Goal: Task Accomplishment & Management: Manage account settings

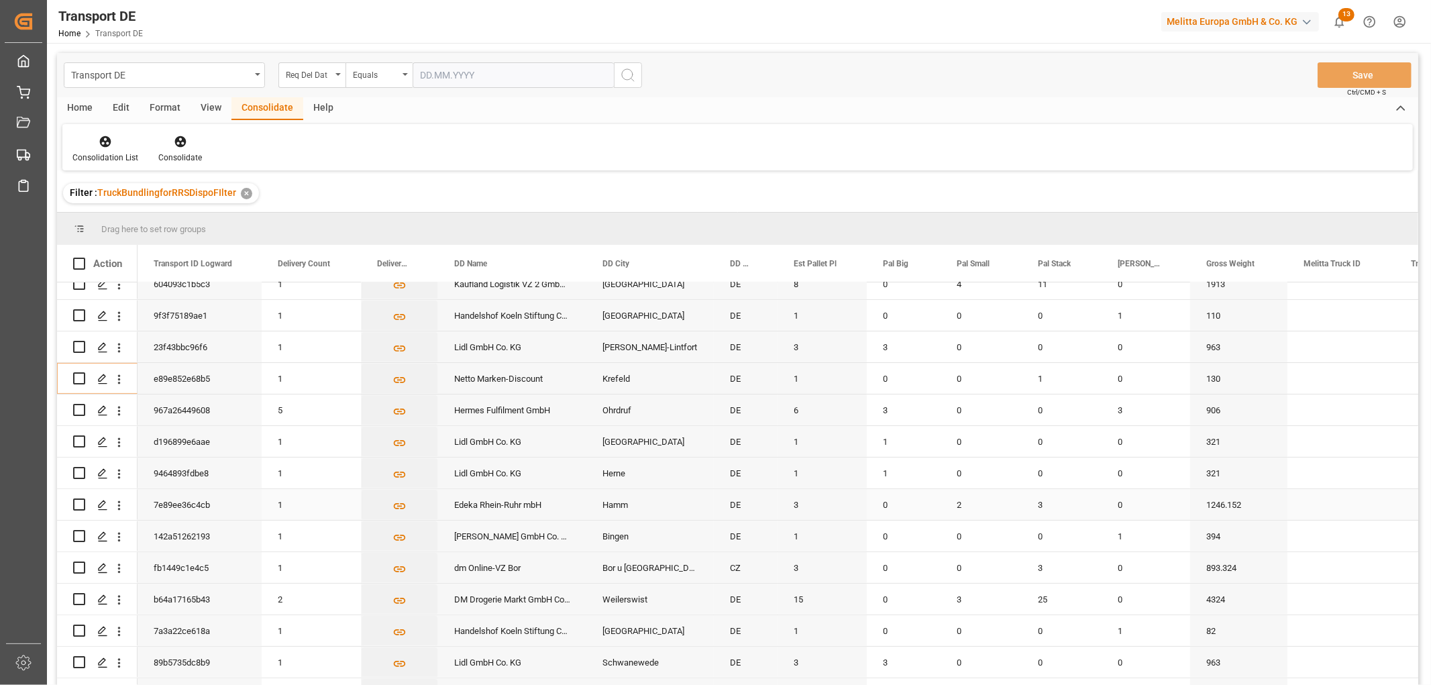
scroll to position [372, 0]
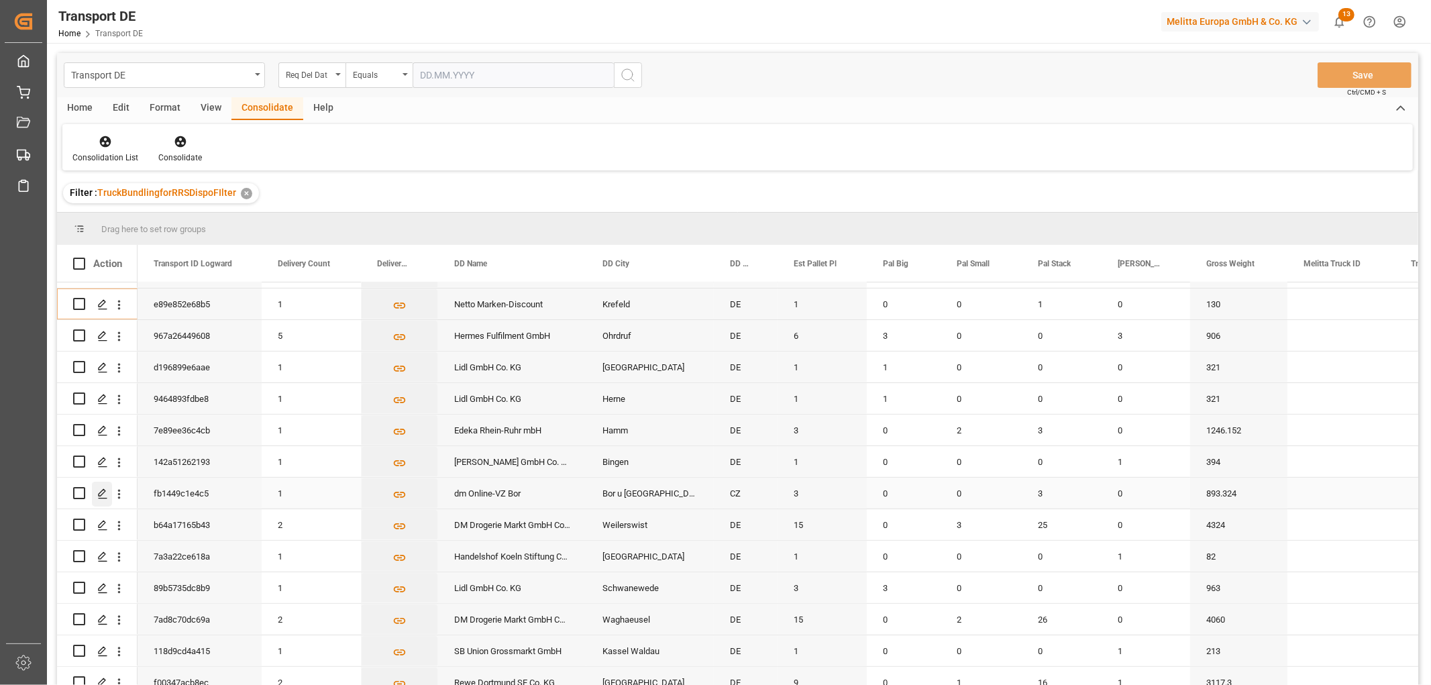
click at [101, 493] on icon "Press SPACE to select this row." at bounding box center [102, 493] width 11 height 11
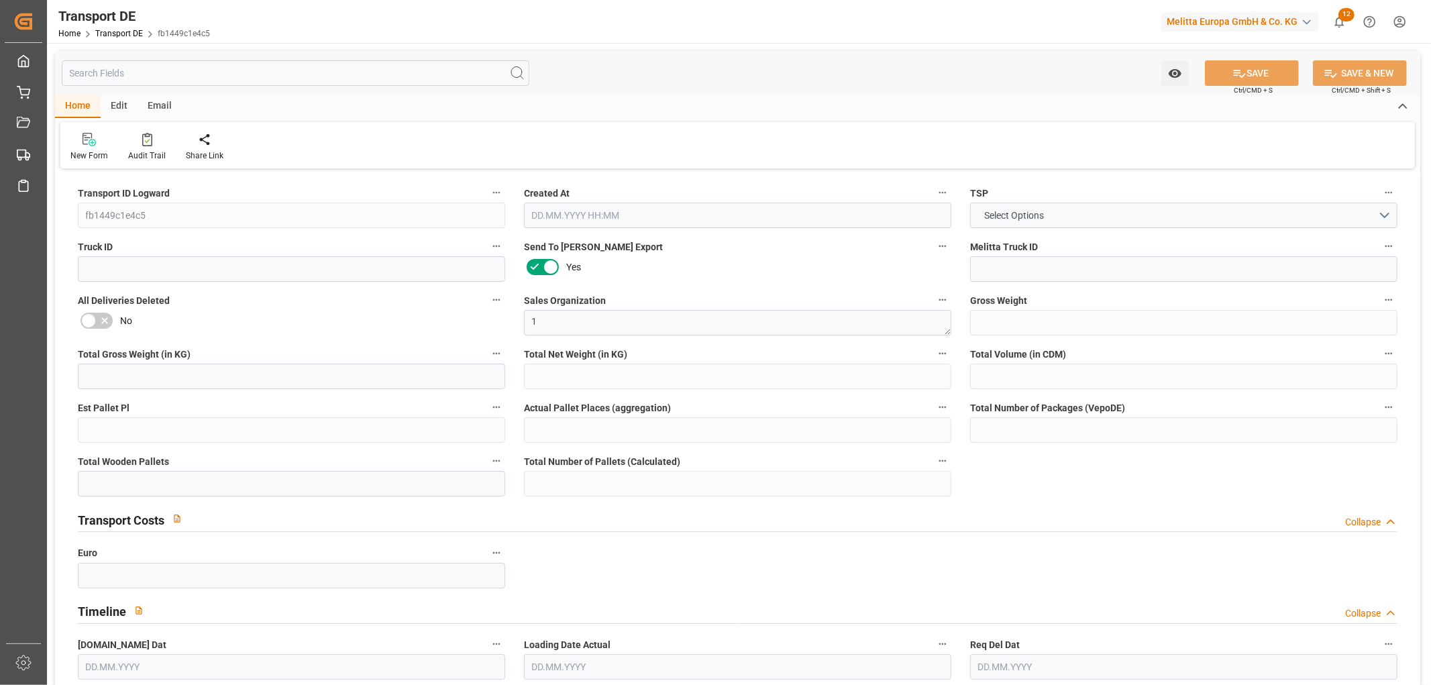
type input "893.324"
type input "650.804"
type input "418.438"
type input "4746.315"
type input "3"
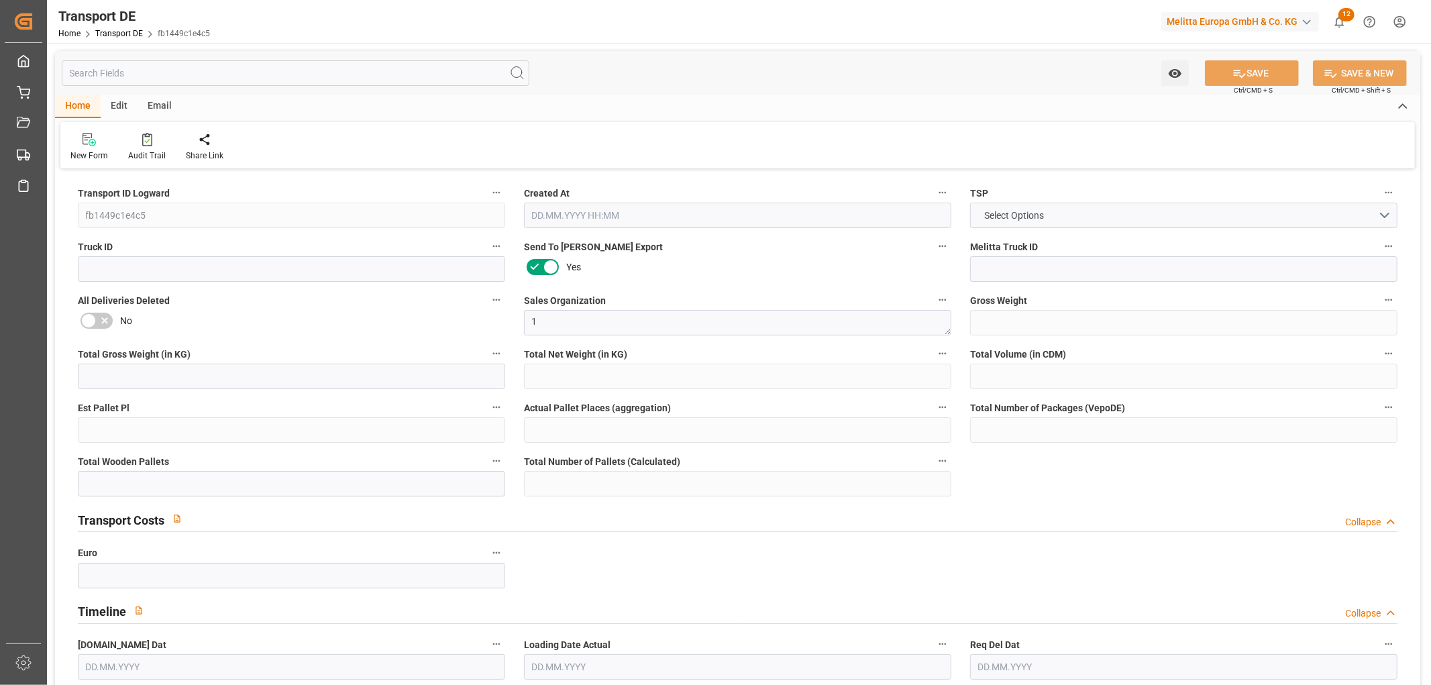
type input "0"
type input "10"
type input "3"
type input "0"
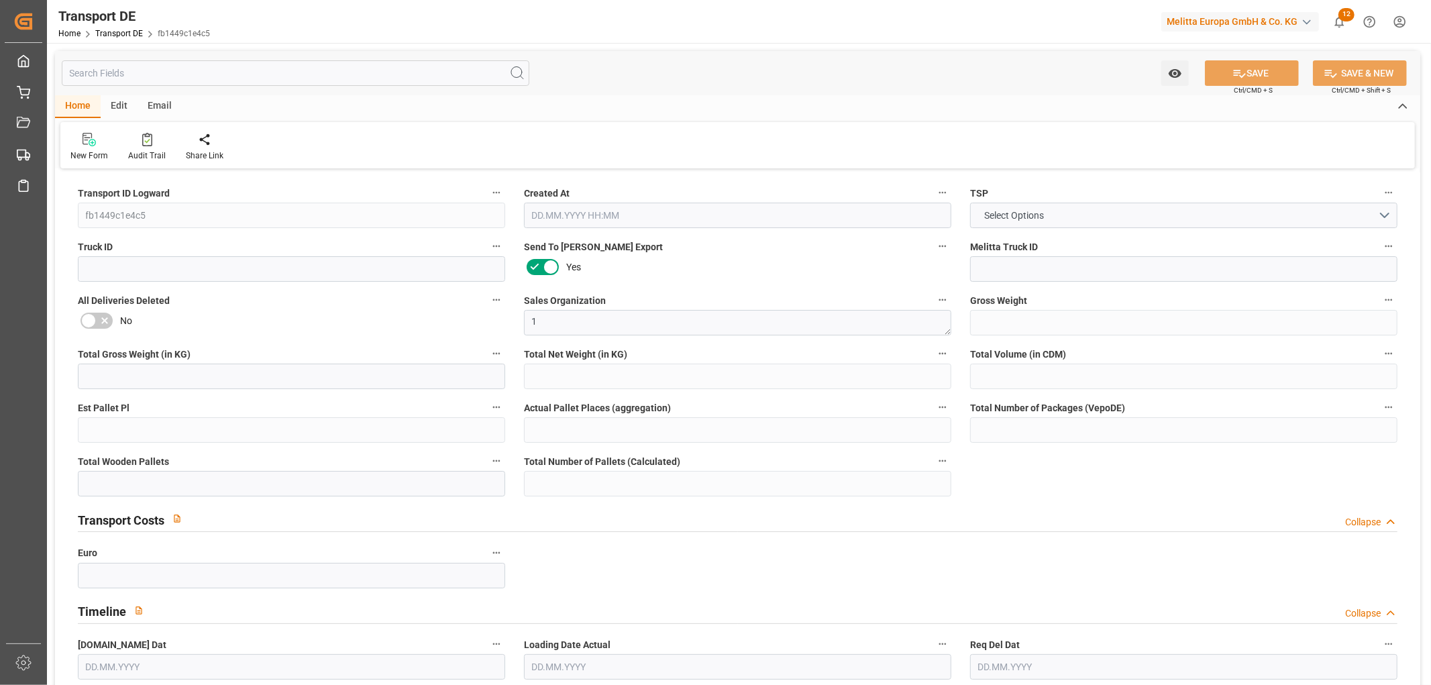
type input "34"
type input "0"
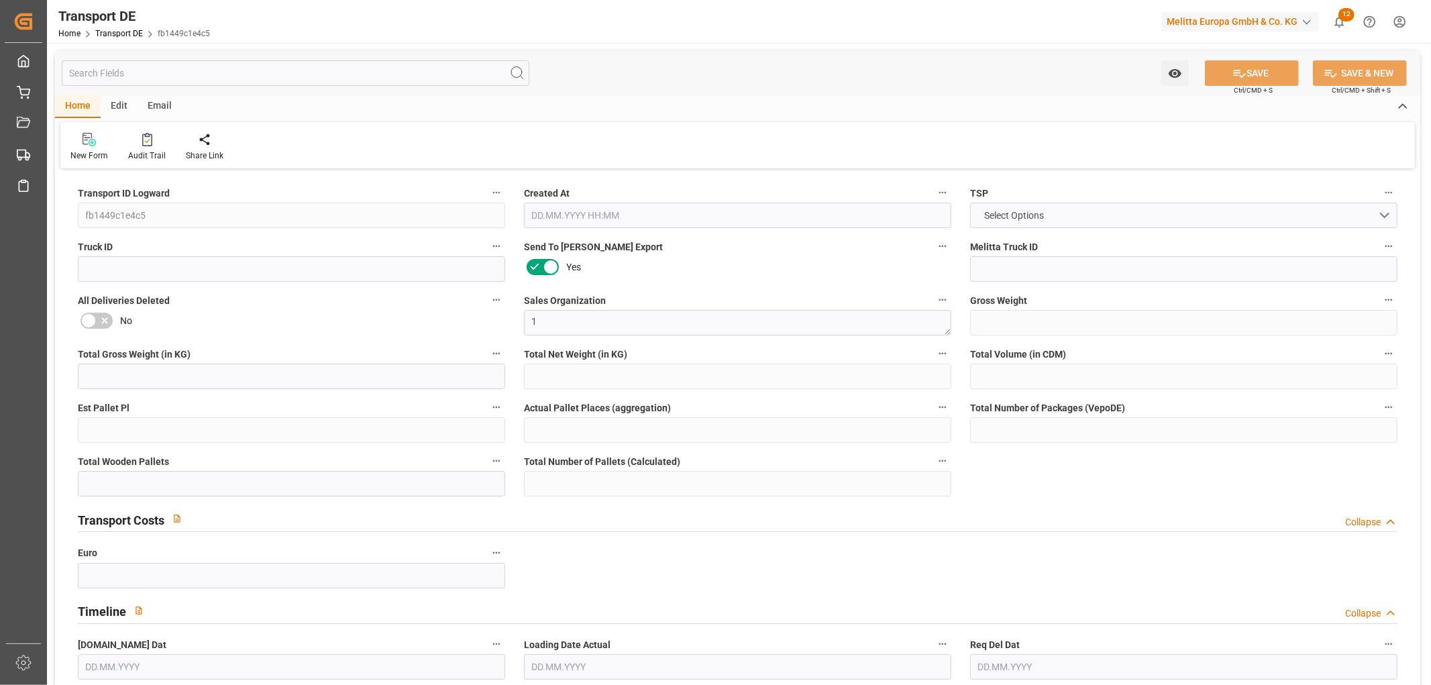
type input "0"
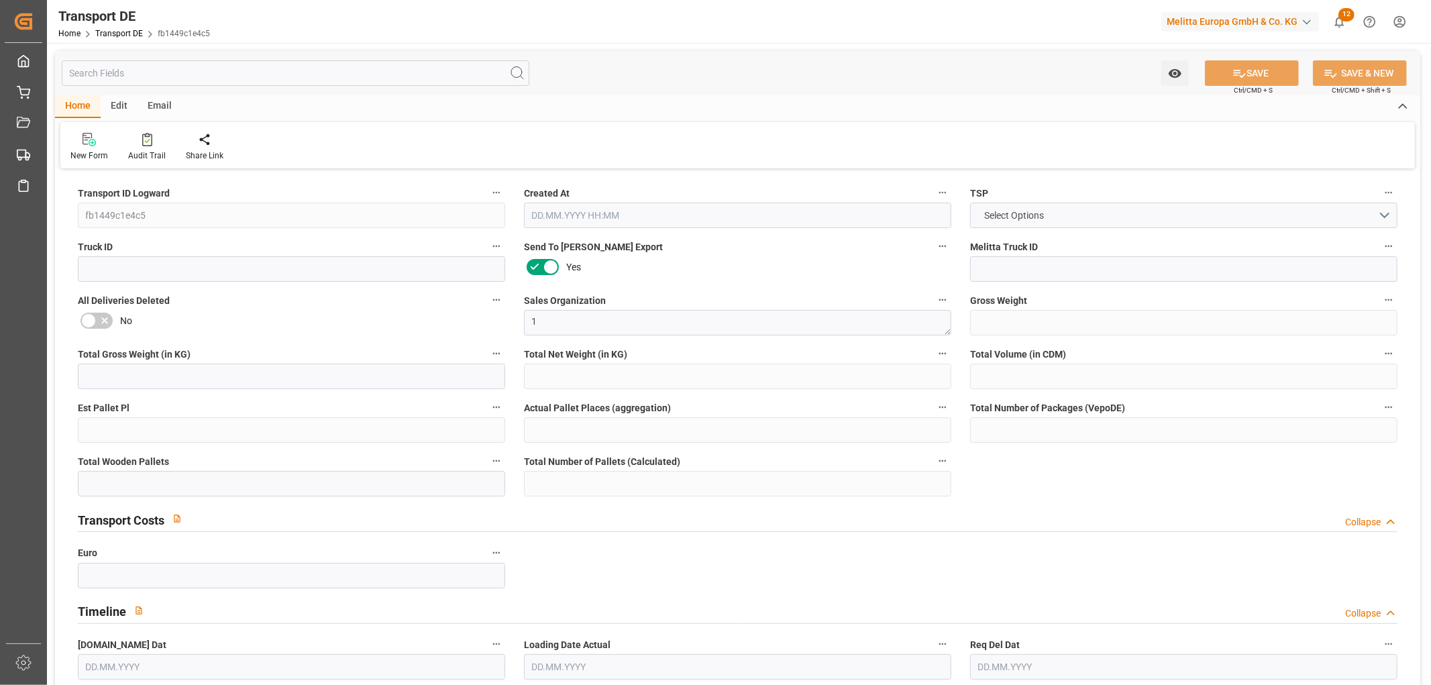
type input "0"
type input "3"
type input "0"
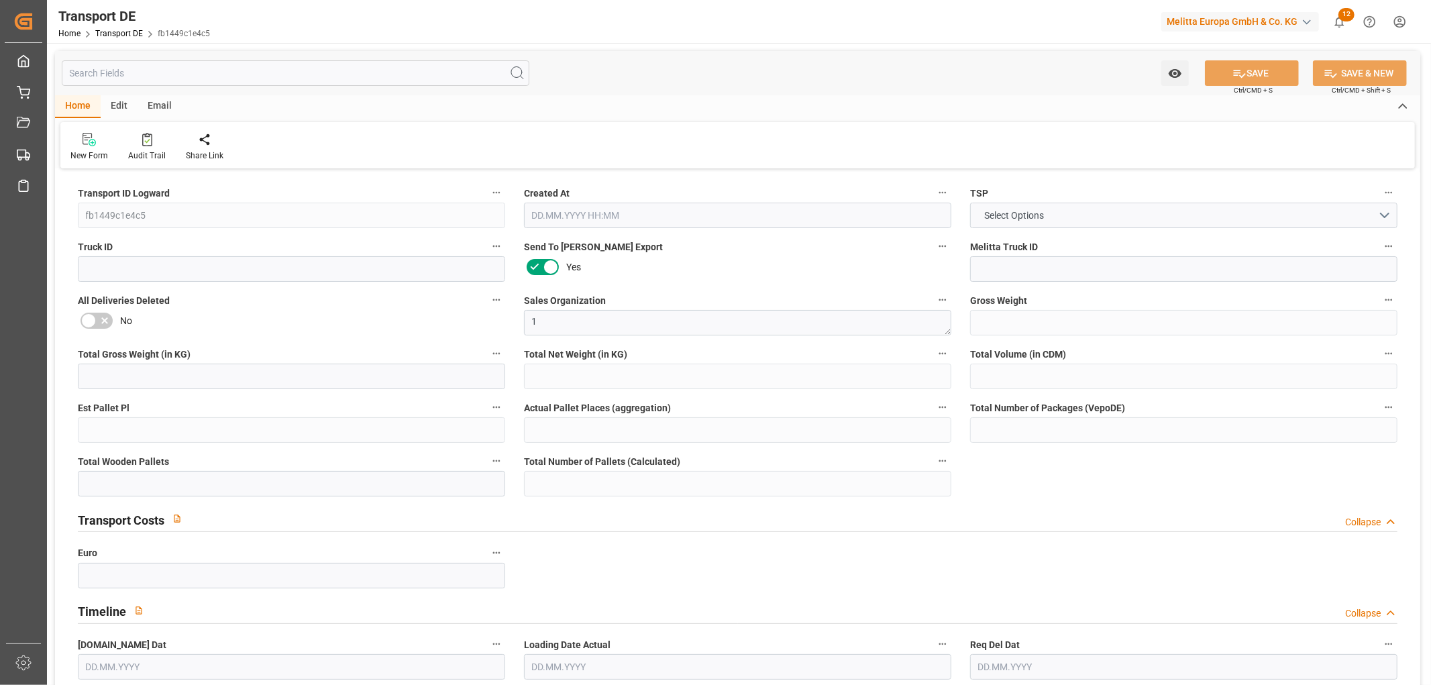
type input "0"
type input "1"
type input "0"
type input "7"
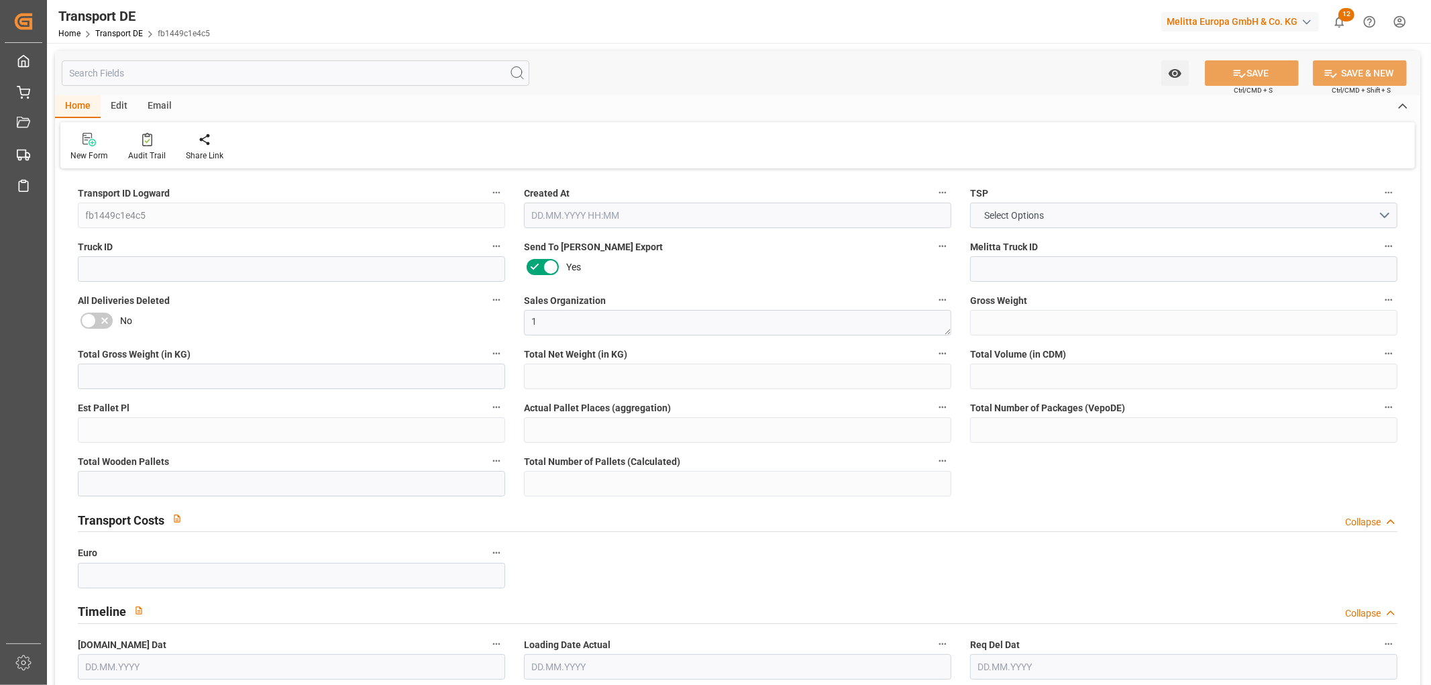
type input "299"
type input "359.1231"
type input "340.5981"
type input "[DATE] 23:01"
type input "[DATE]"
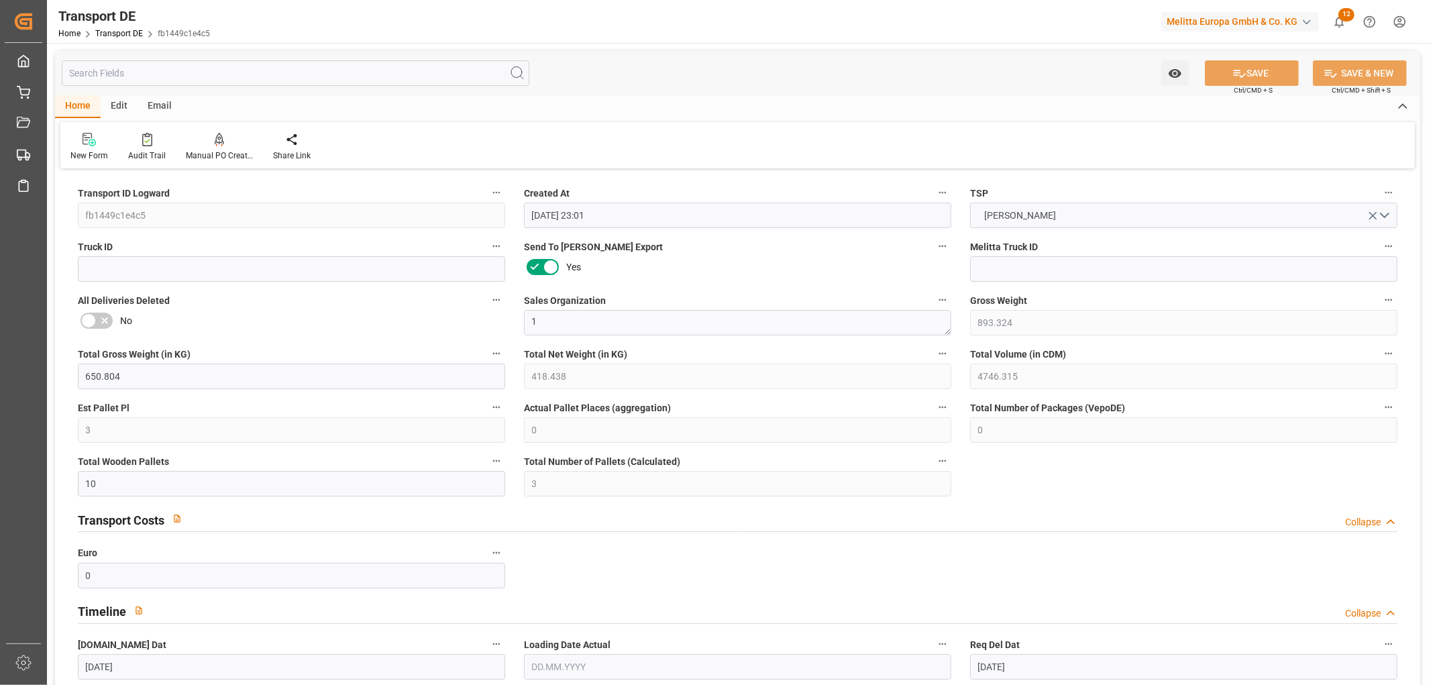
type input "[DATE]"
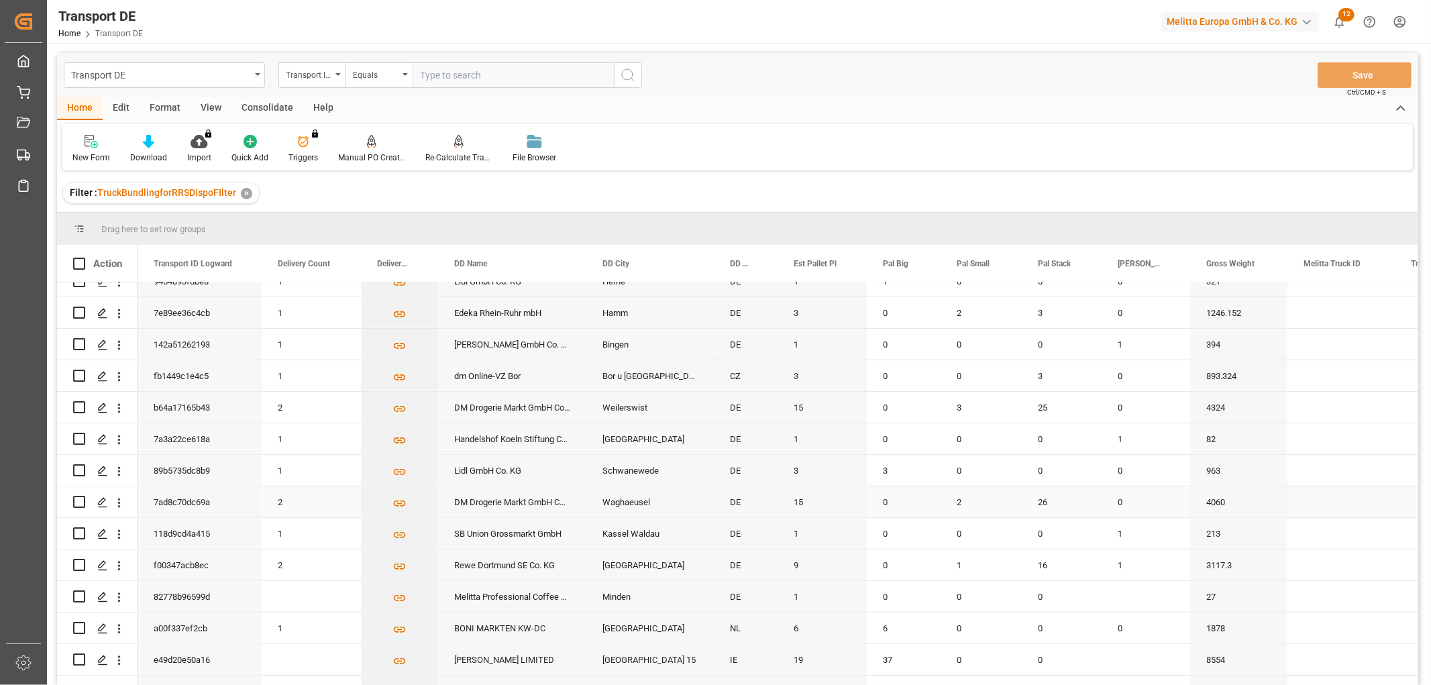
scroll to position [596, 0]
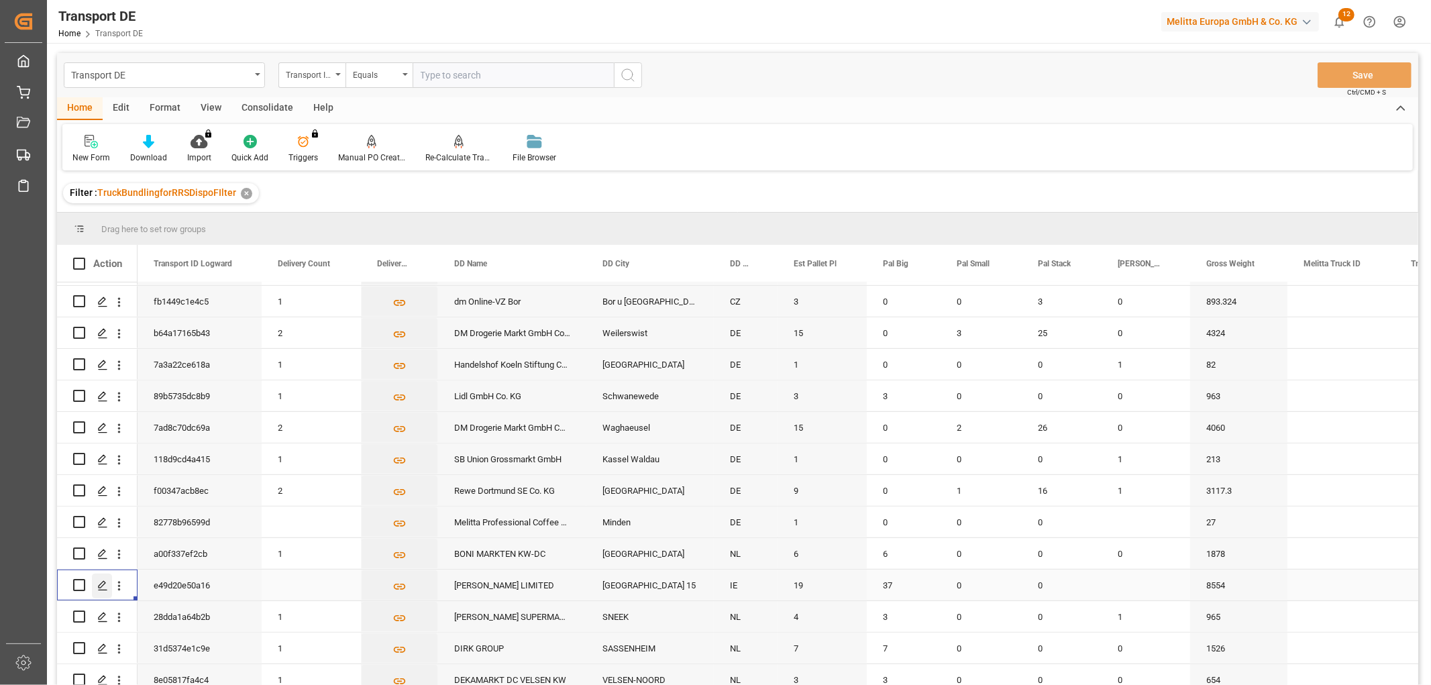
click at [101, 582] on polygon "Press SPACE to select this row." at bounding box center [102, 584] width 7 height 7
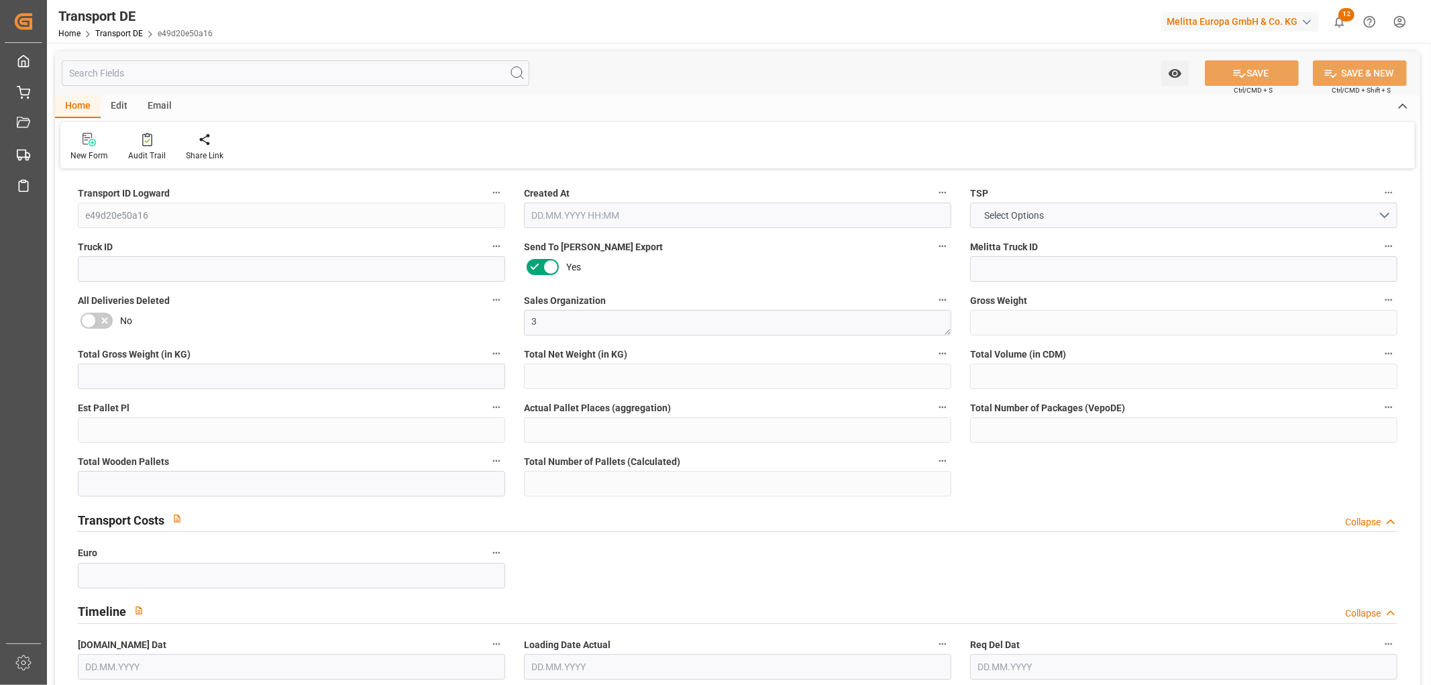
type input "8554"
type input "7595.552"
type input "5925.72"
type input "41324.72"
type input "19"
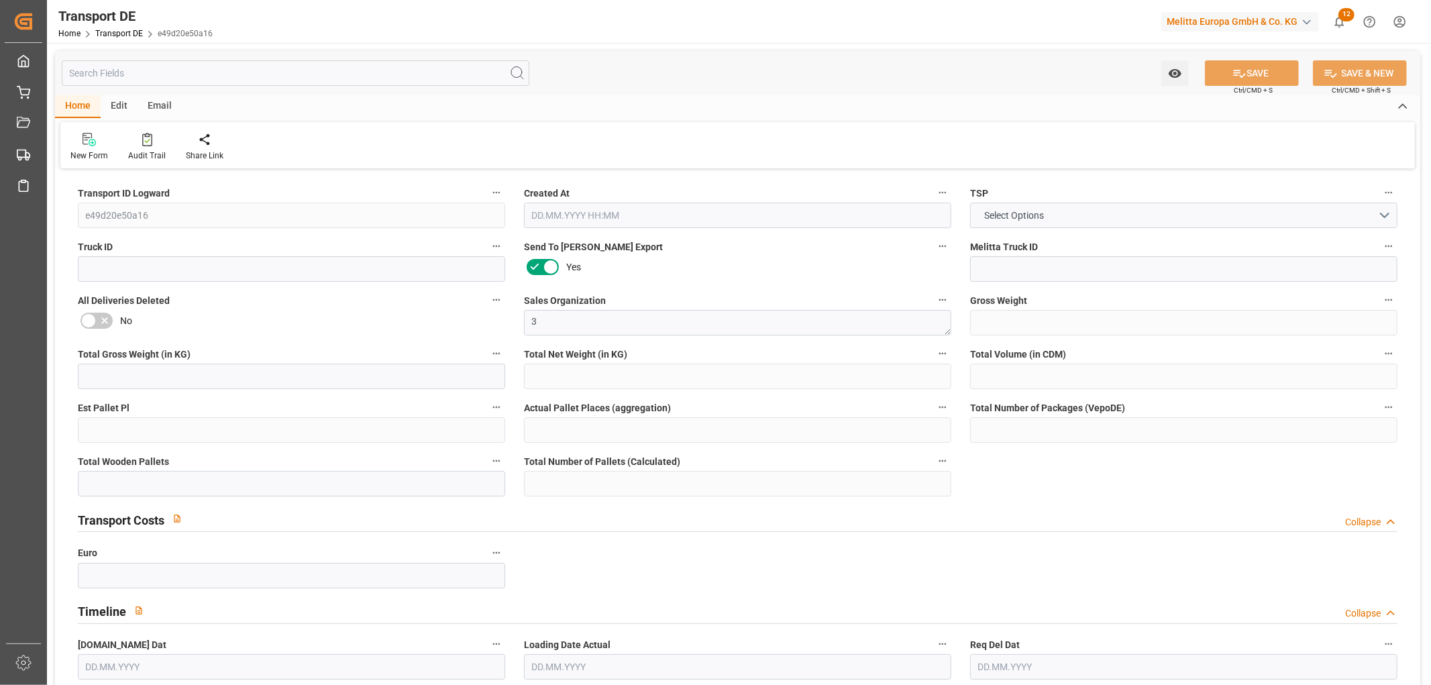
type input "0"
type input "38"
type input "15"
type input "0"
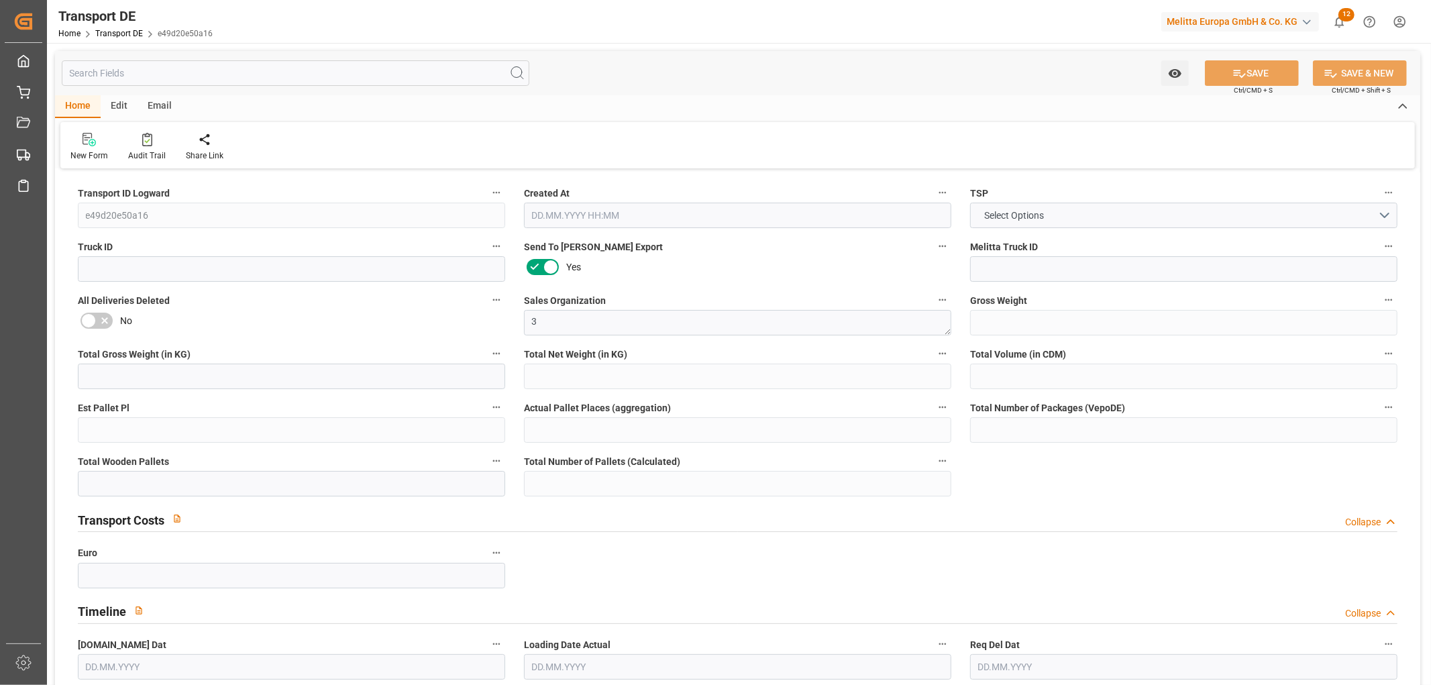
type input "0"
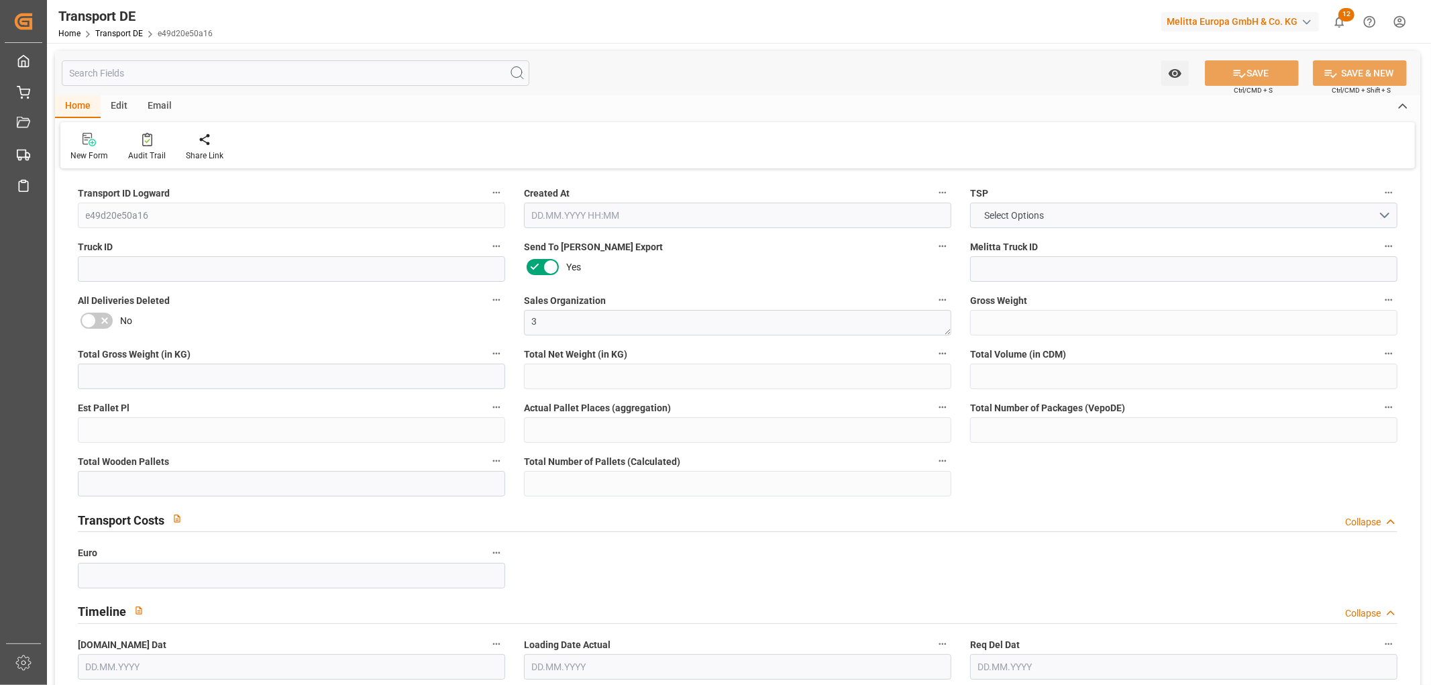
type input "0"
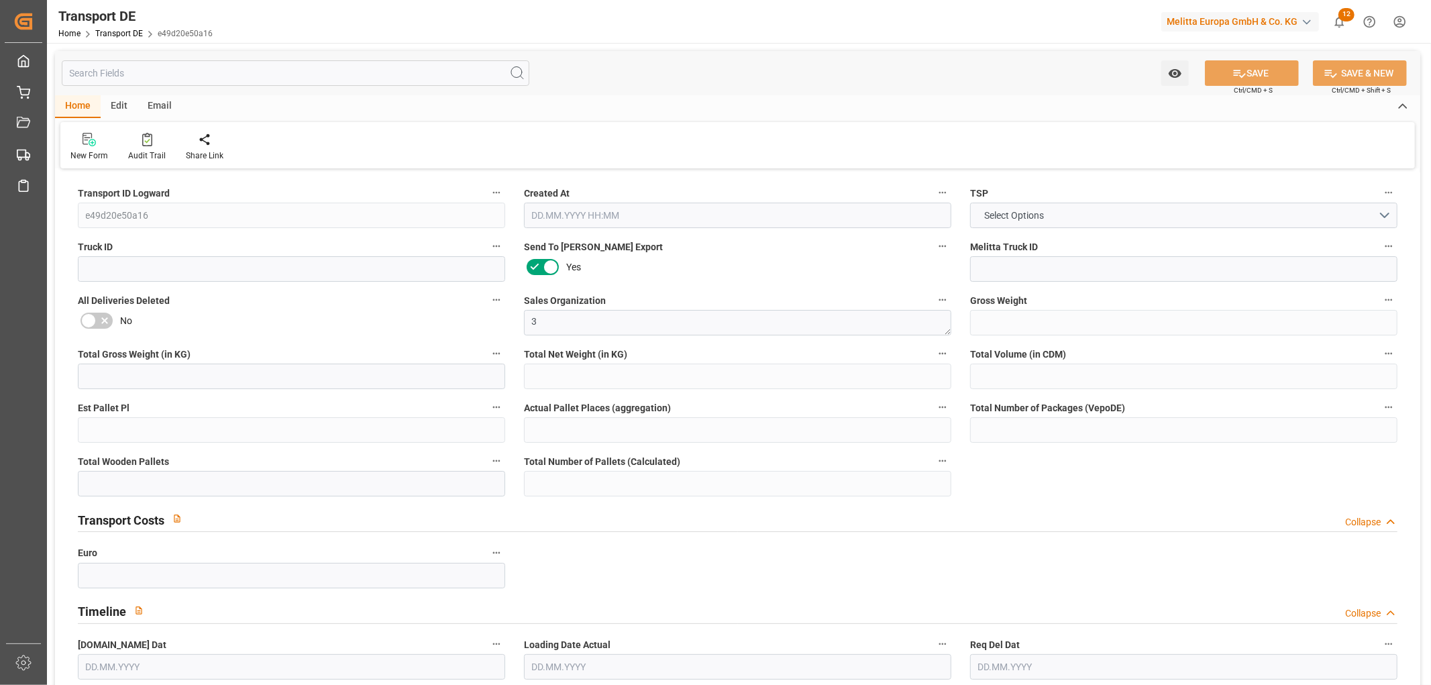
type input "37"
type input "0"
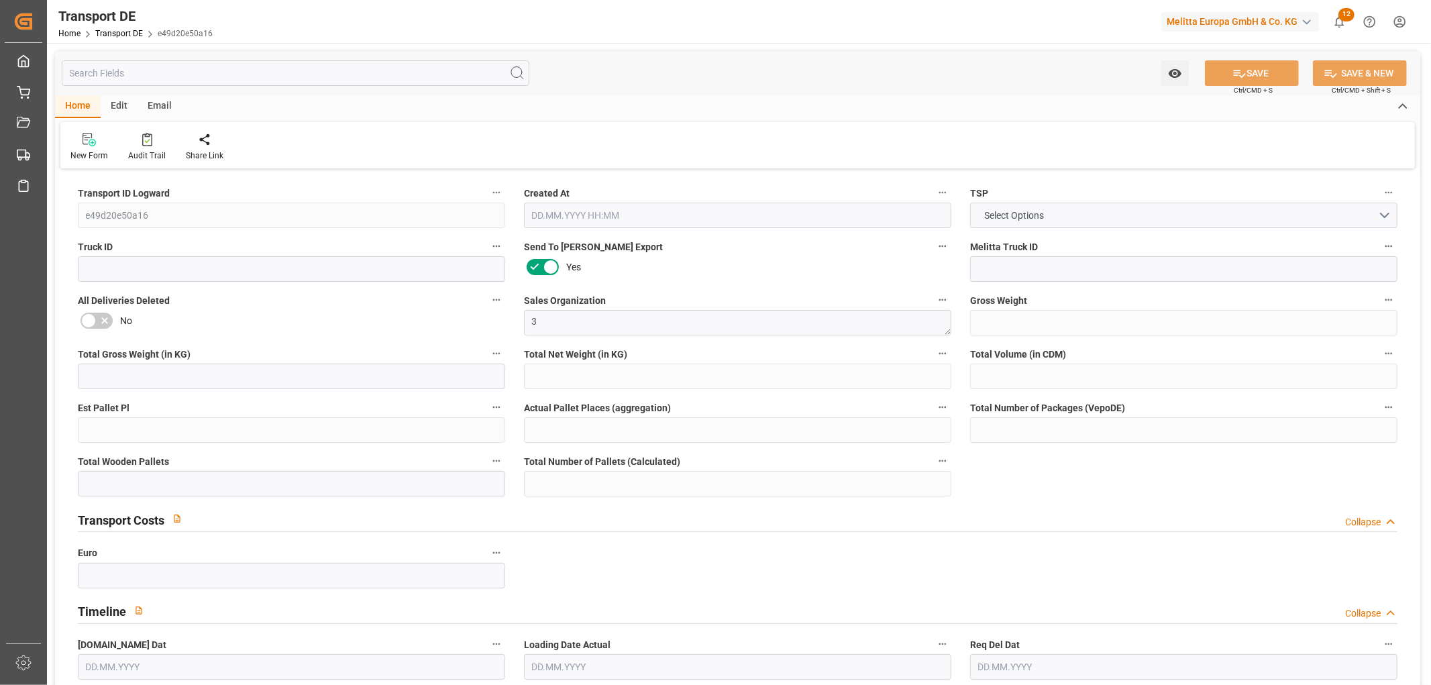
type input "1978.8"
type input "[DATE] 16:04"
type input "[DATE]"
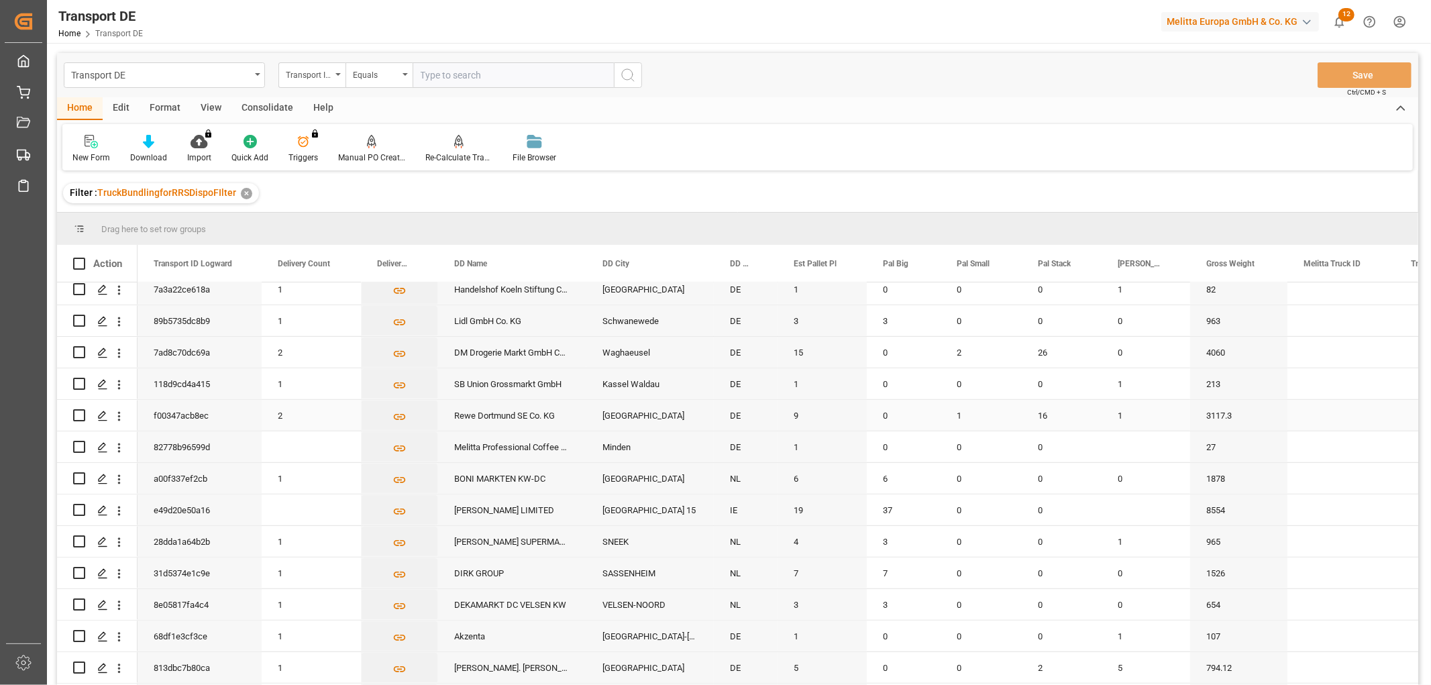
scroll to position [820, 0]
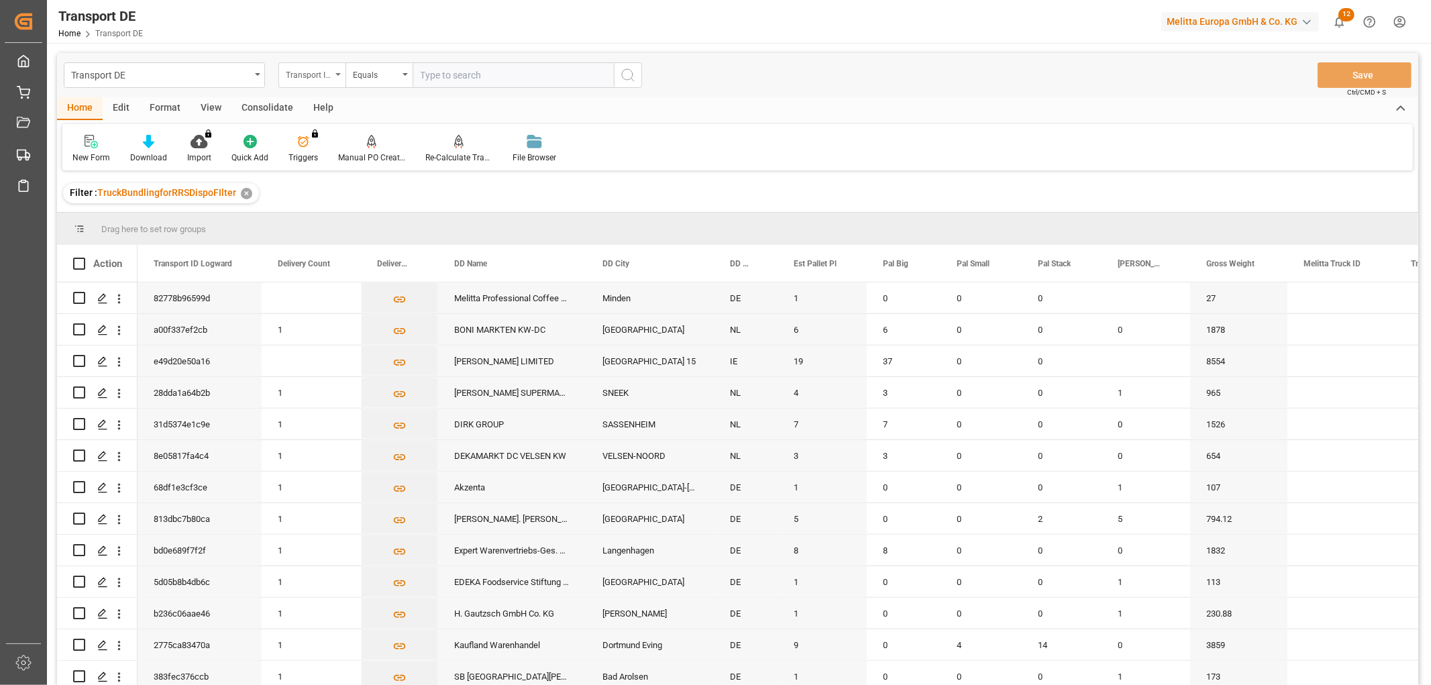
click at [307, 72] on div "Transport ID Logward" at bounding box center [309, 73] width 46 height 15
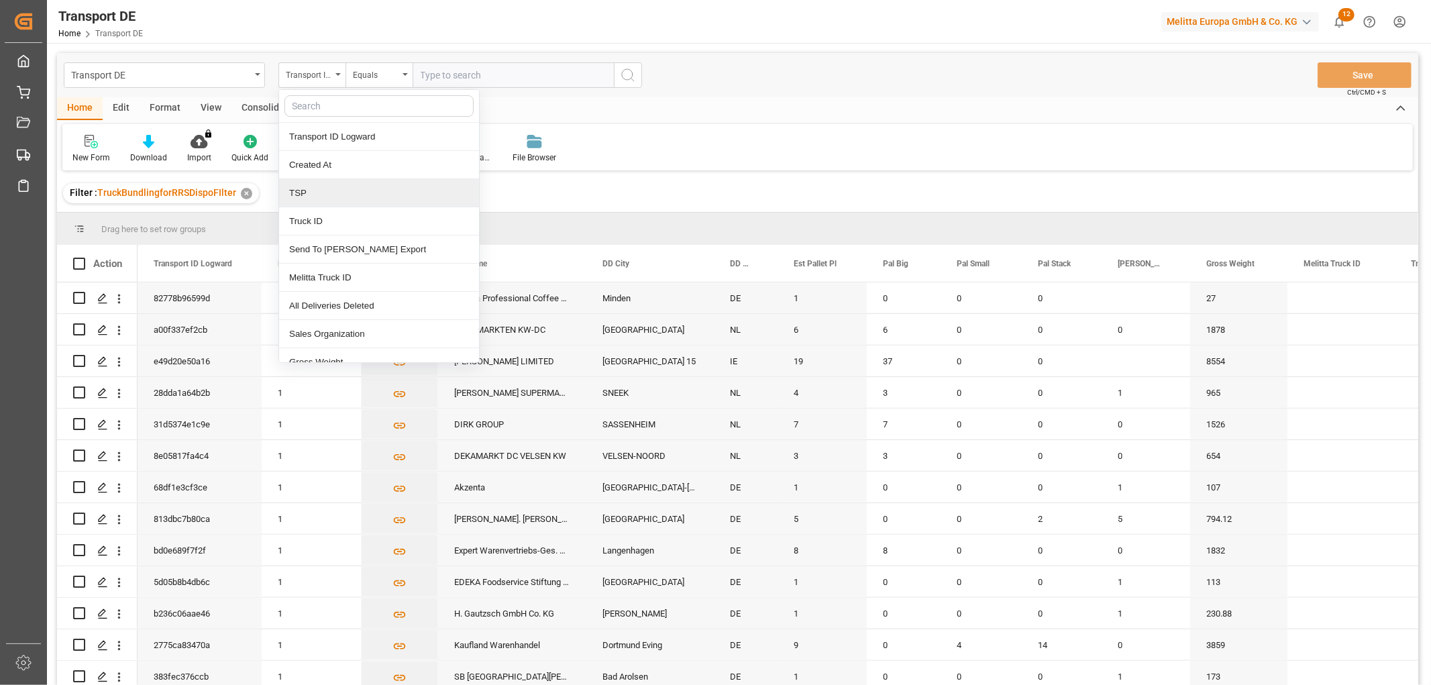
click at [333, 197] on div "TSP" at bounding box center [379, 193] width 200 height 28
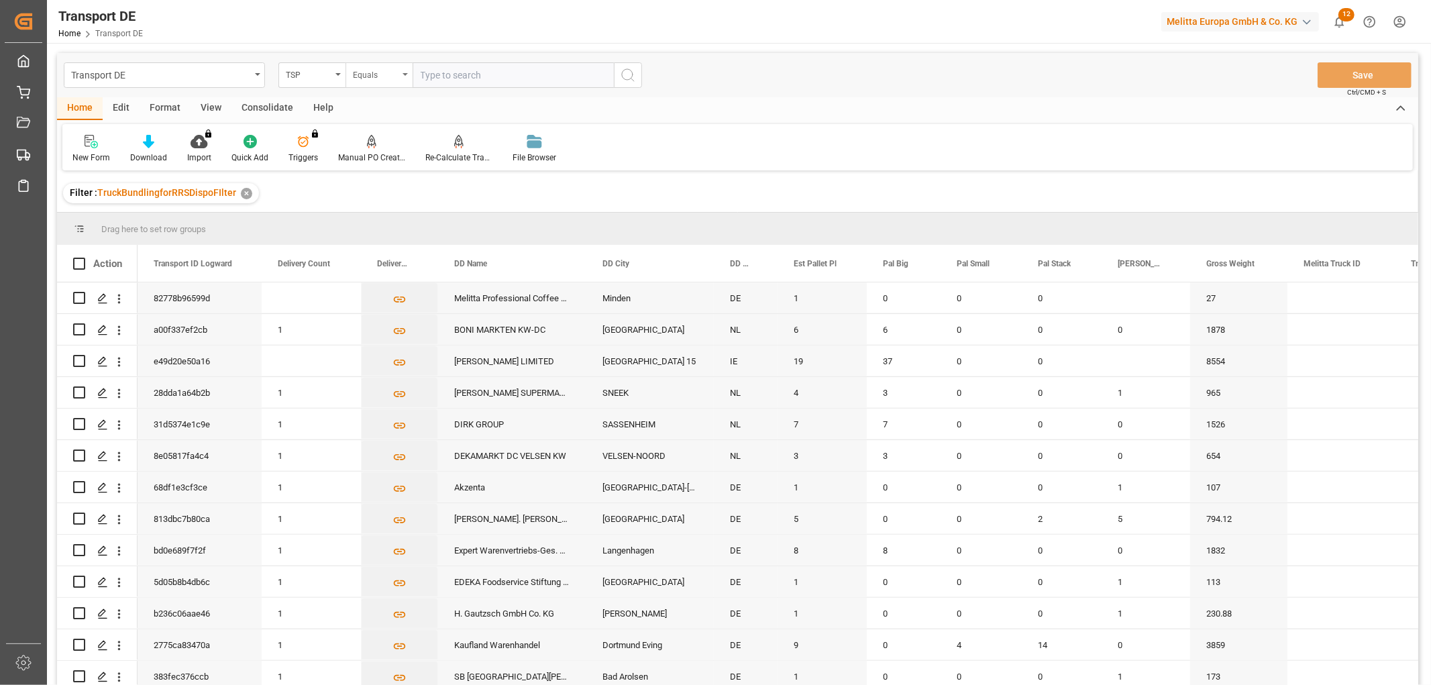
click at [374, 76] on div "Equals" at bounding box center [376, 73] width 46 height 15
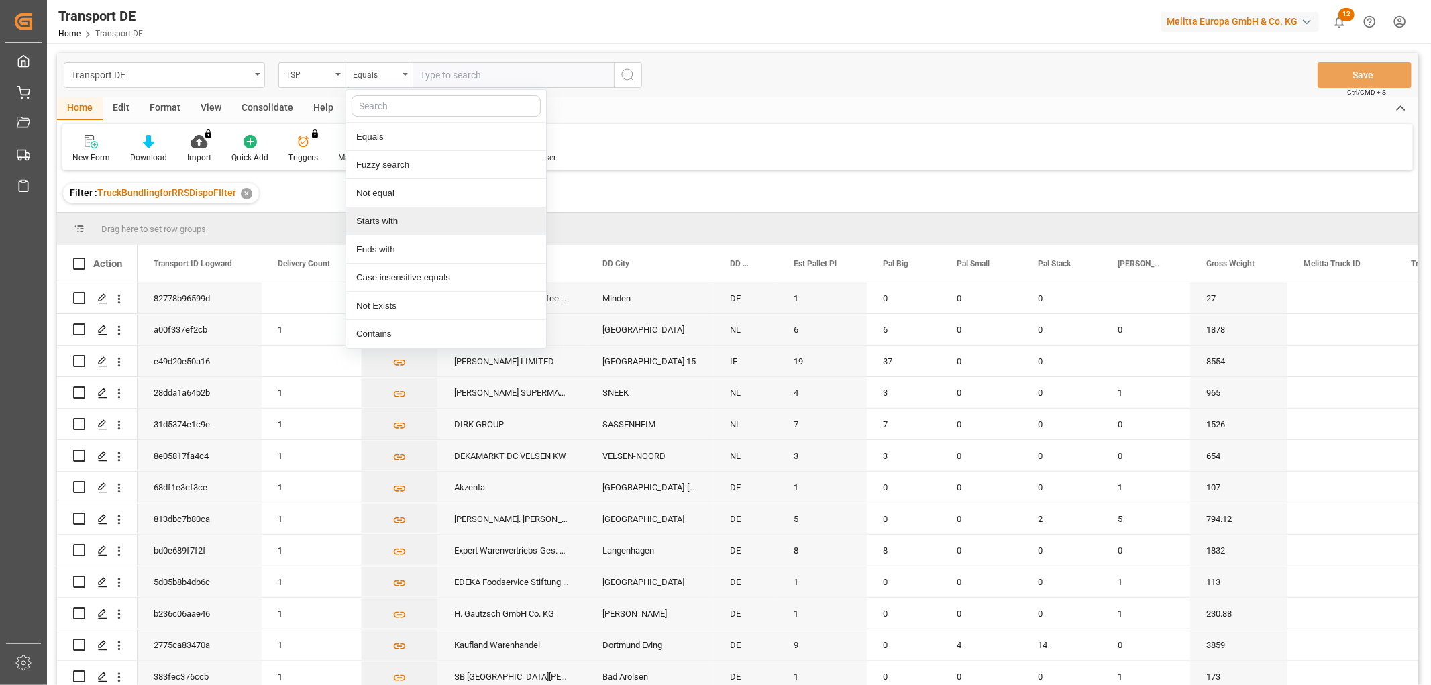
click at [374, 224] on div "Starts with" at bounding box center [446, 221] width 200 height 28
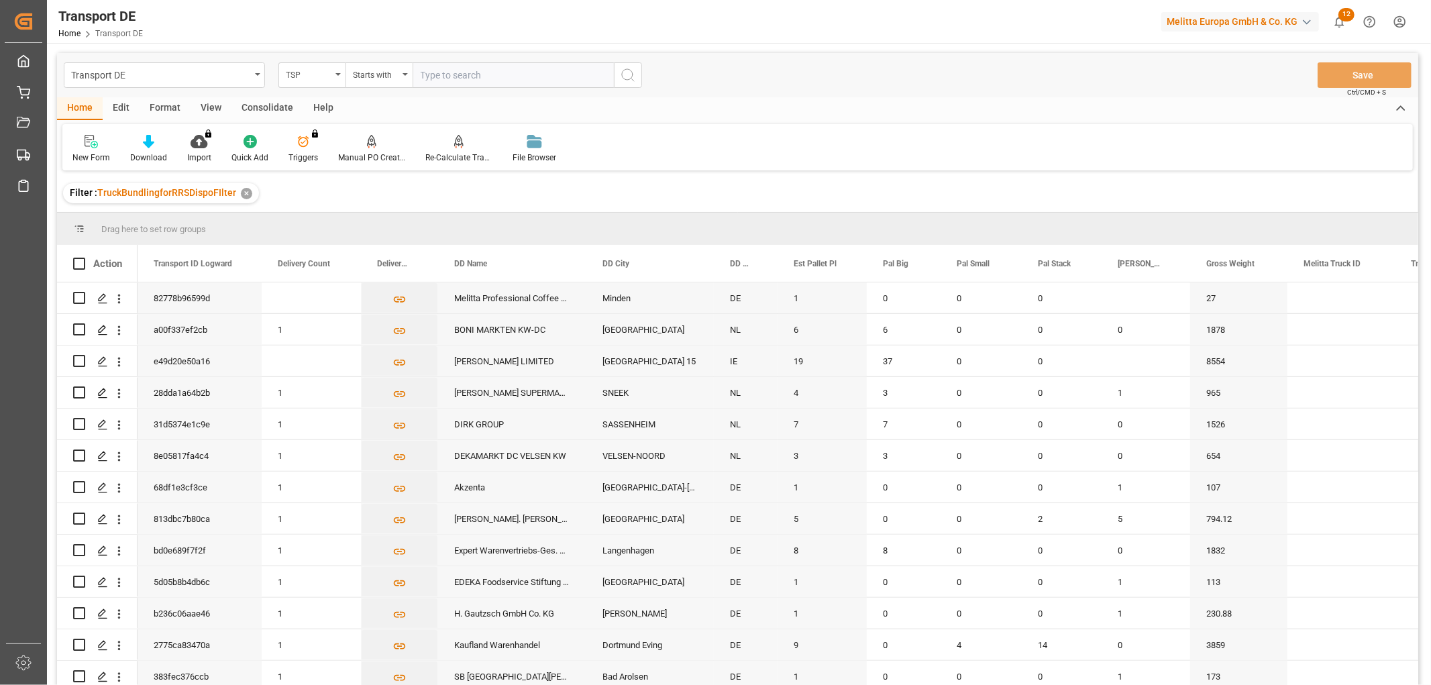
click at [433, 70] on input "text" at bounding box center [513, 74] width 201 height 25
type input "LIT DE"
click at [625, 75] on icon "search button" at bounding box center [628, 75] width 16 height 16
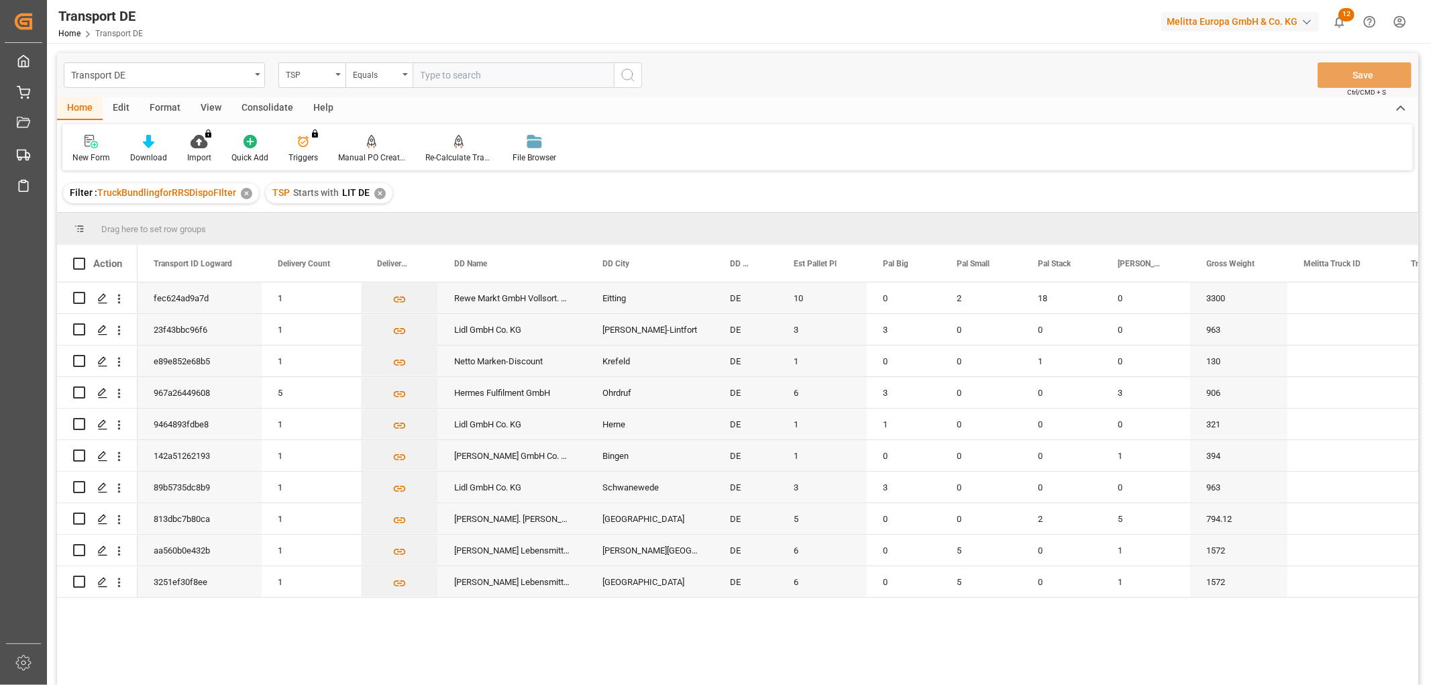
click at [376, 193] on div "✕" at bounding box center [379, 193] width 11 height 11
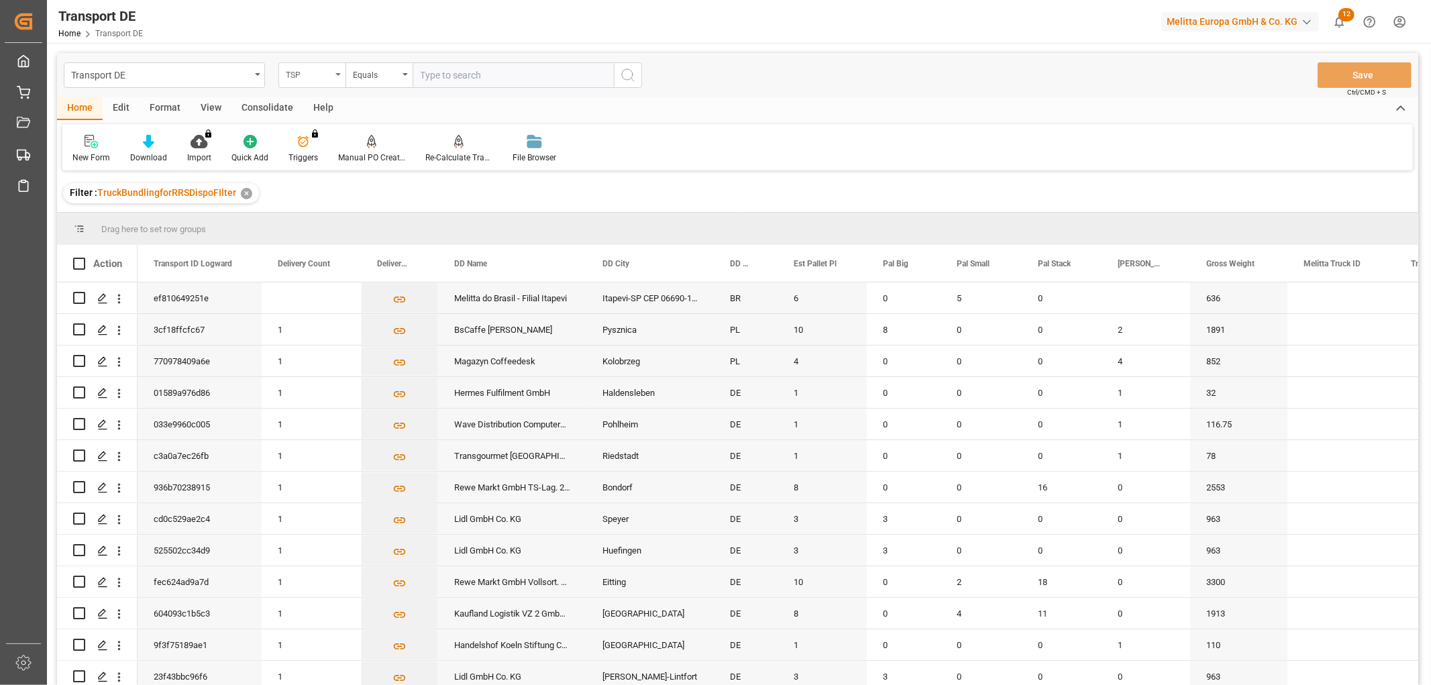
click at [326, 72] on div "TSP" at bounding box center [309, 73] width 46 height 15
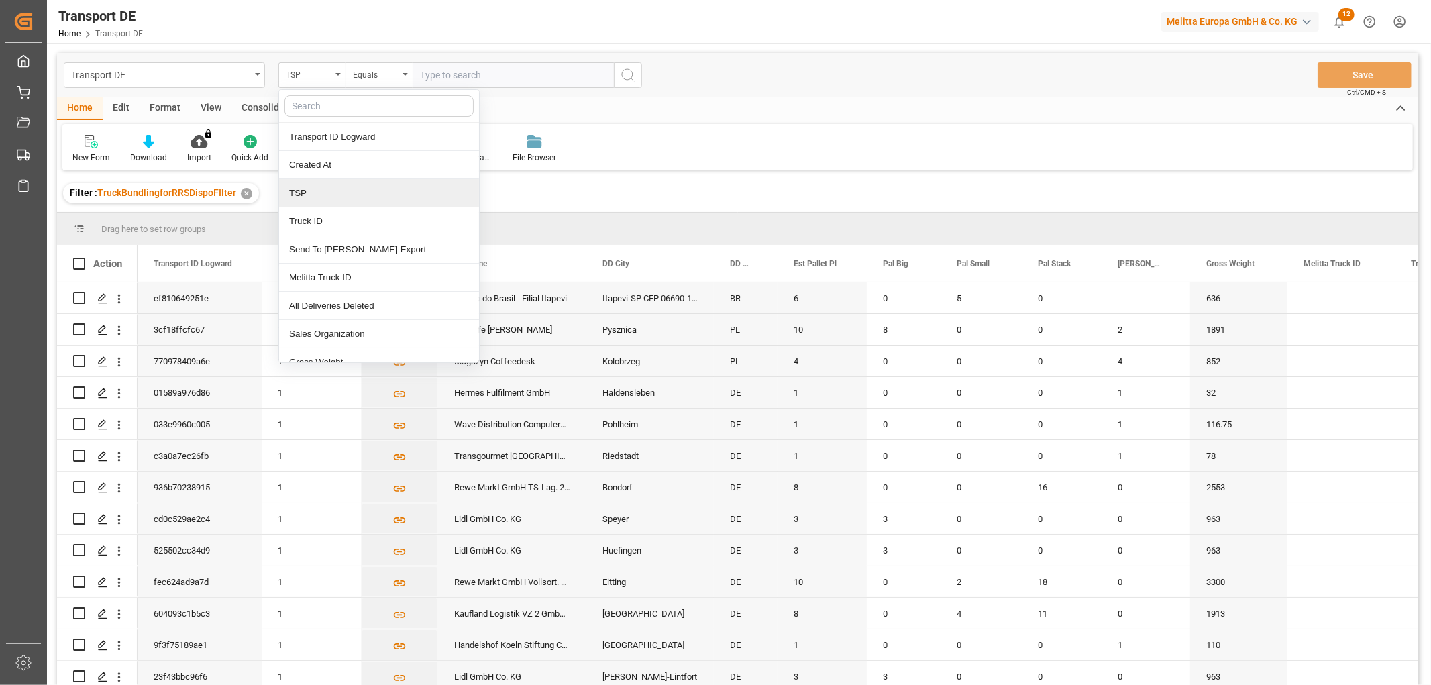
click at [327, 191] on div "TSP" at bounding box center [379, 193] width 200 height 28
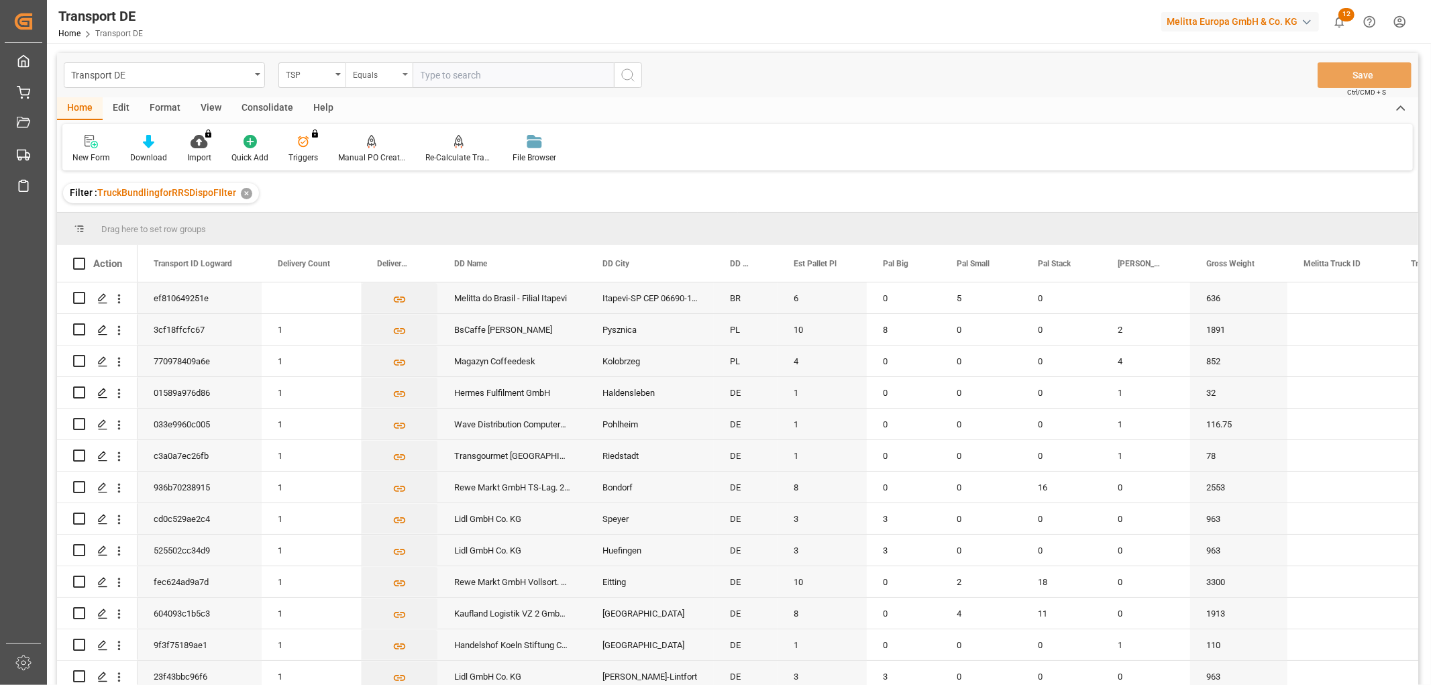
click at [376, 78] on div "Equals" at bounding box center [376, 73] width 46 height 15
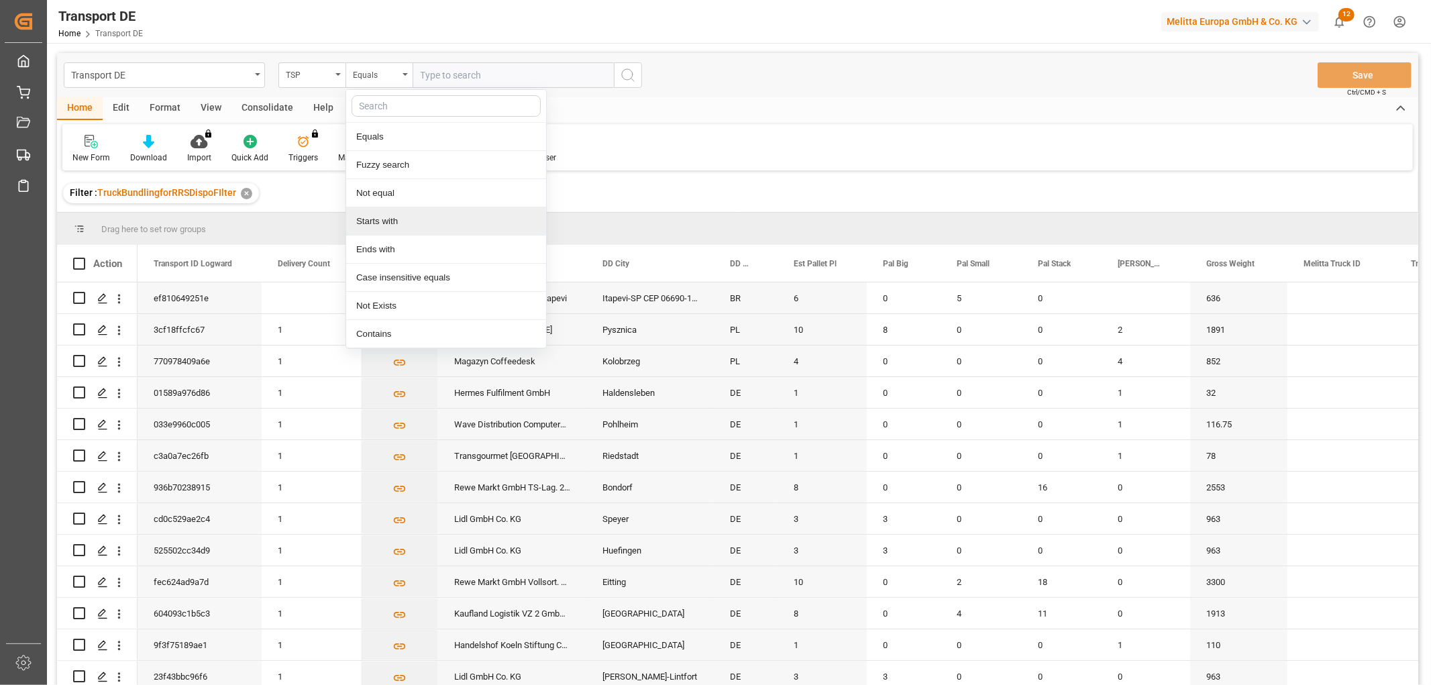
click at [368, 218] on div "Starts with" at bounding box center [446, 221] width 200 height 28
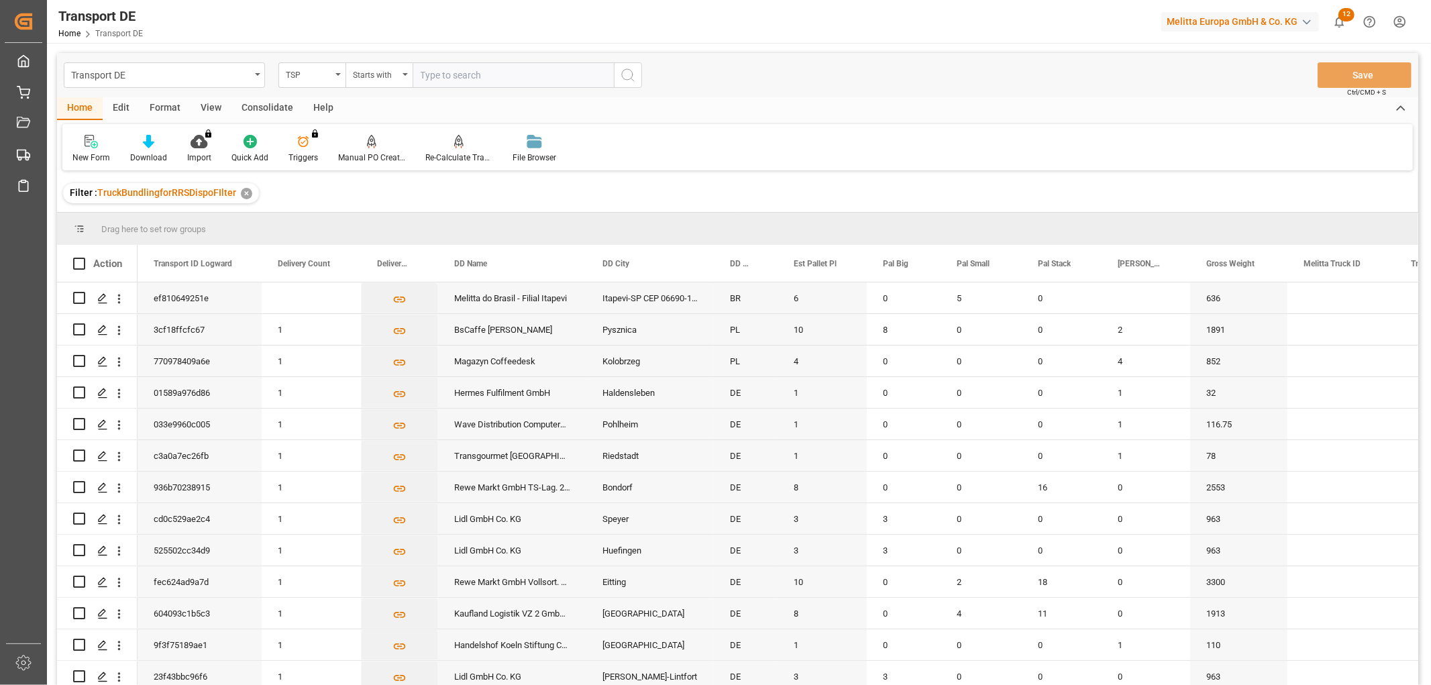
click at [464, 74] on input "text" at bounding box center [513, 74] width 201 height 25
type input "[PERSON_NAME]"
click at [625, 76] on icon "search button" at bounding box center [628, 75] width 16 height 16
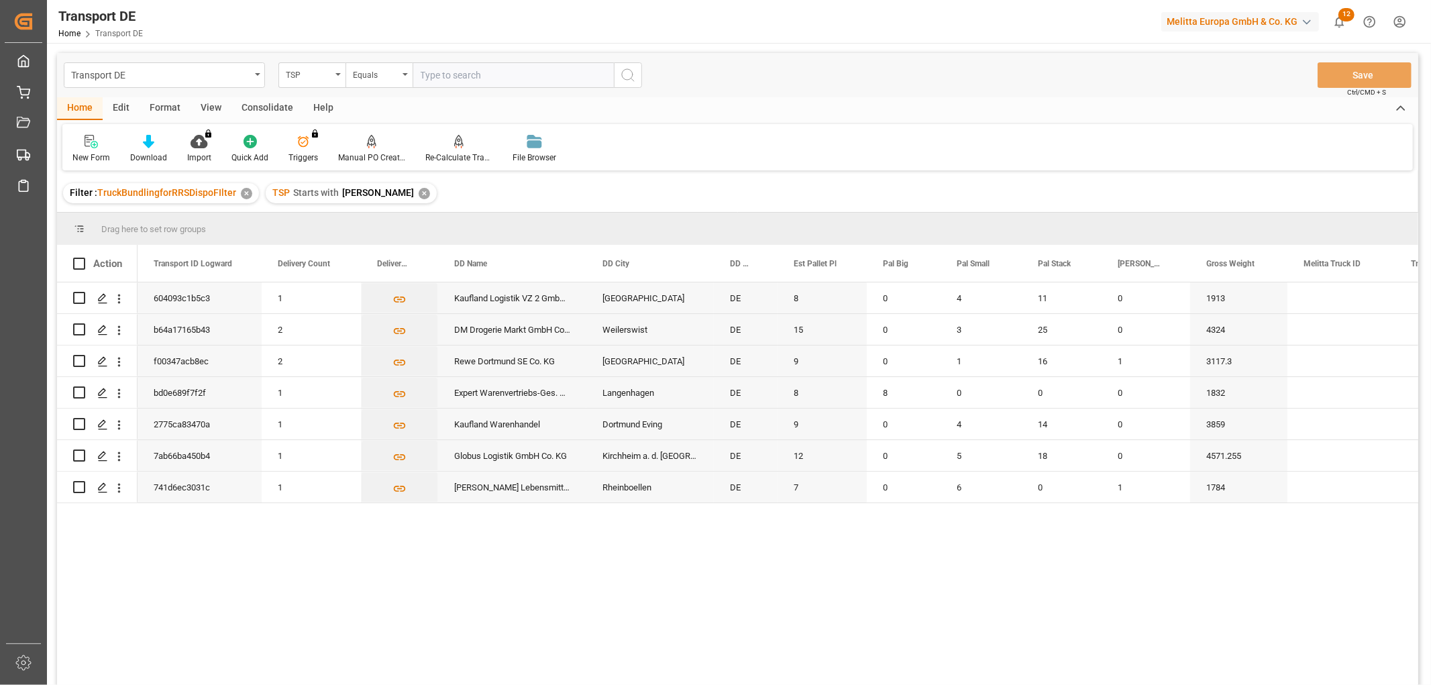
click at [419, 196] on div "✕" at bounding box center [424, 193] width 11 height 11
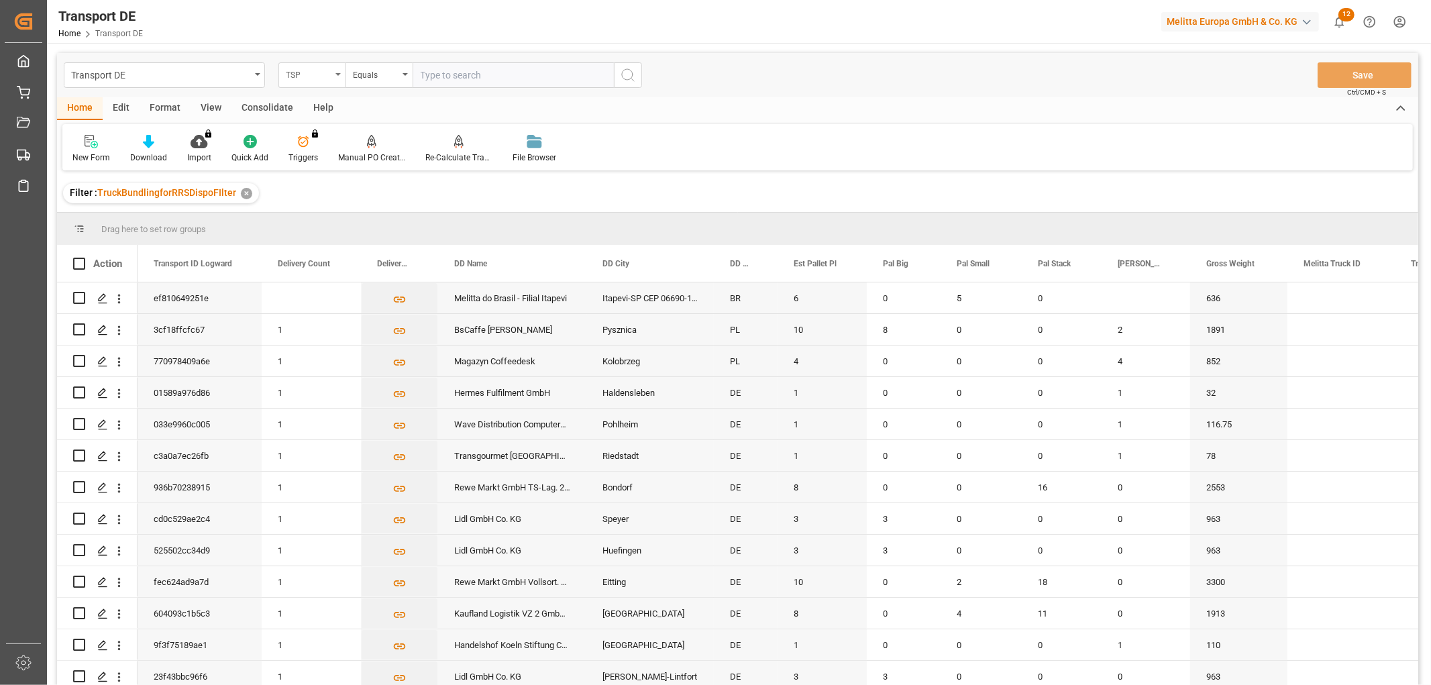
click at [309, 71] on div "TSP" at bounding box center [309, 73] width 46 height 15
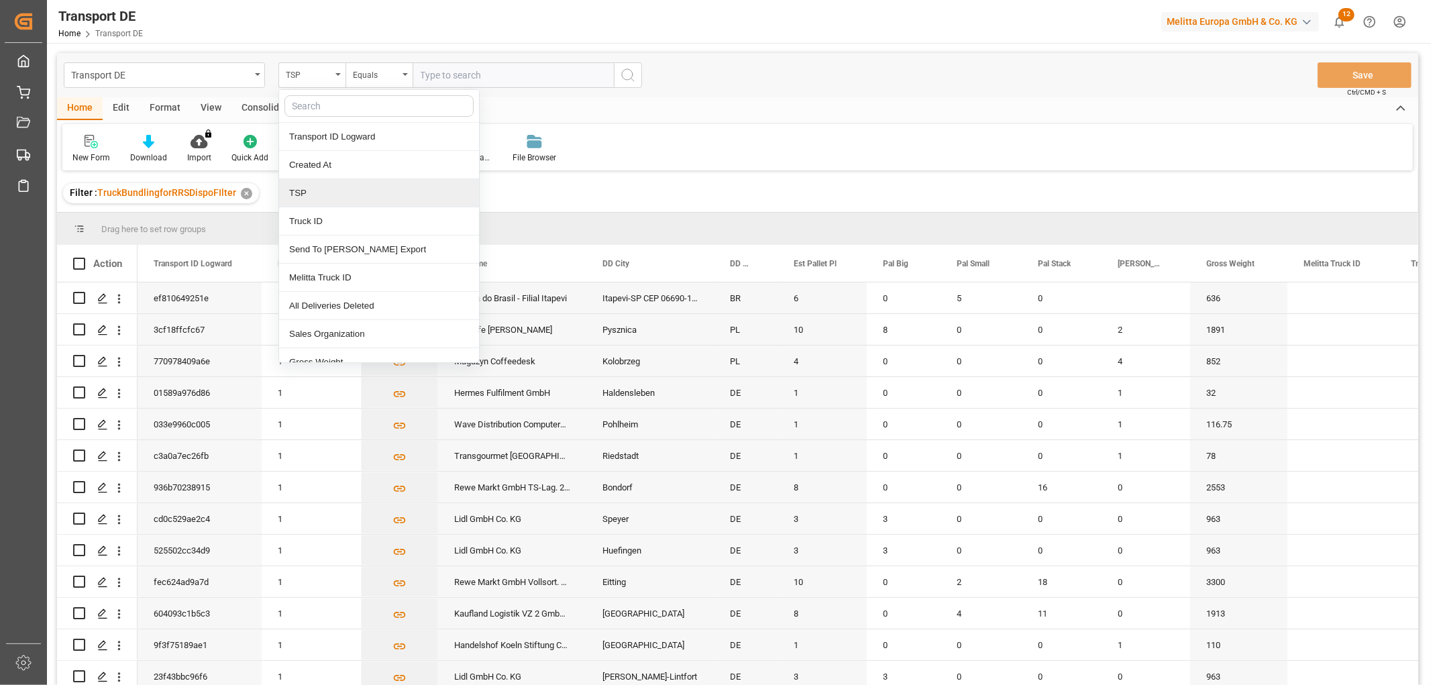
click at [305, 195] on div "TSP" at bounding box center [379, 193] width 200 height 28
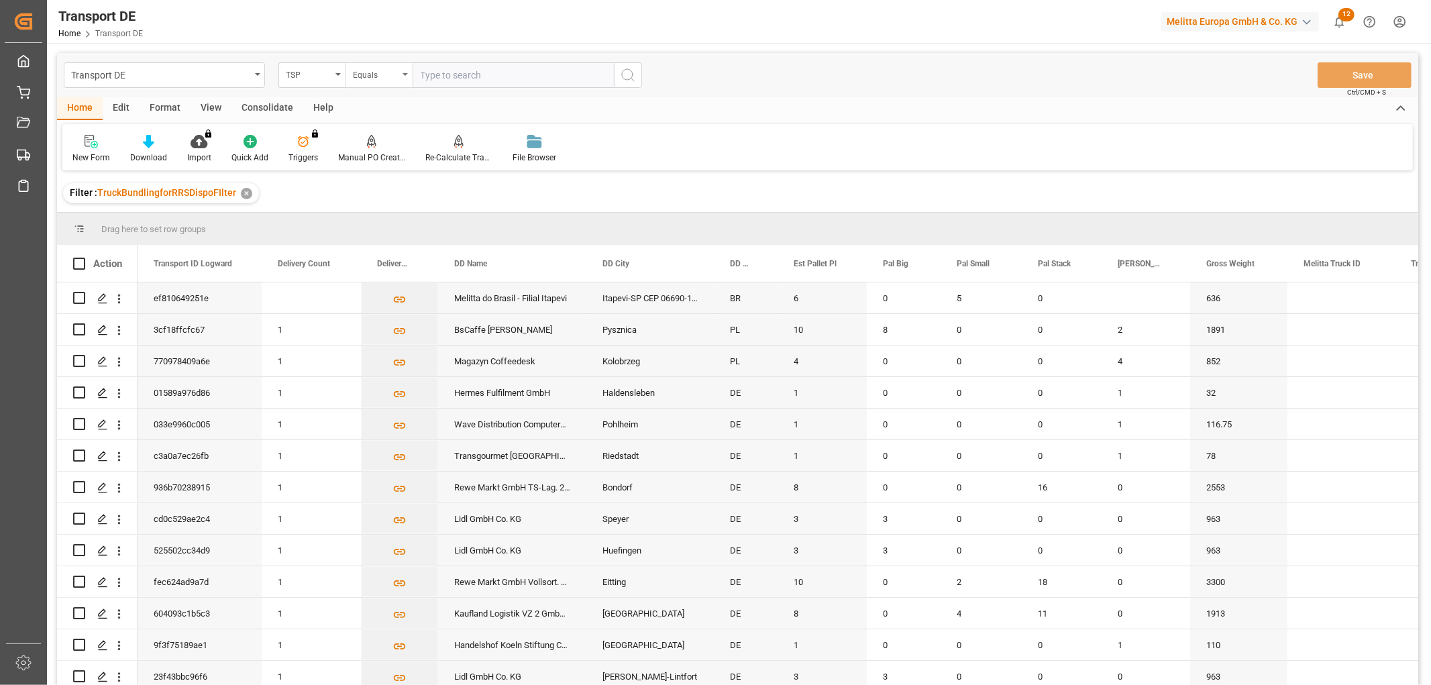
click at [384, 72] on div "Equals" at bounding box center [376, 73] width 46 height 15
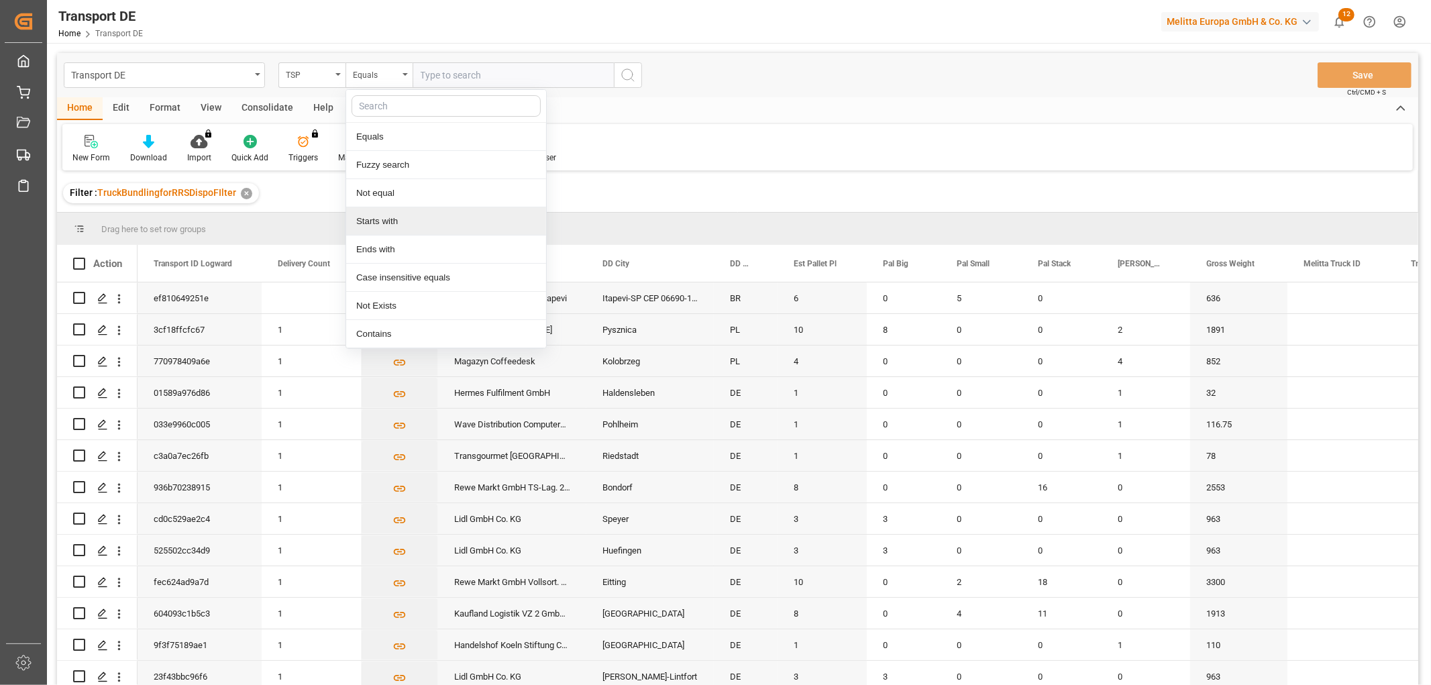
click at [386, 222] on div "Starts with" at bounding box center [446, 221] width 200 height 28
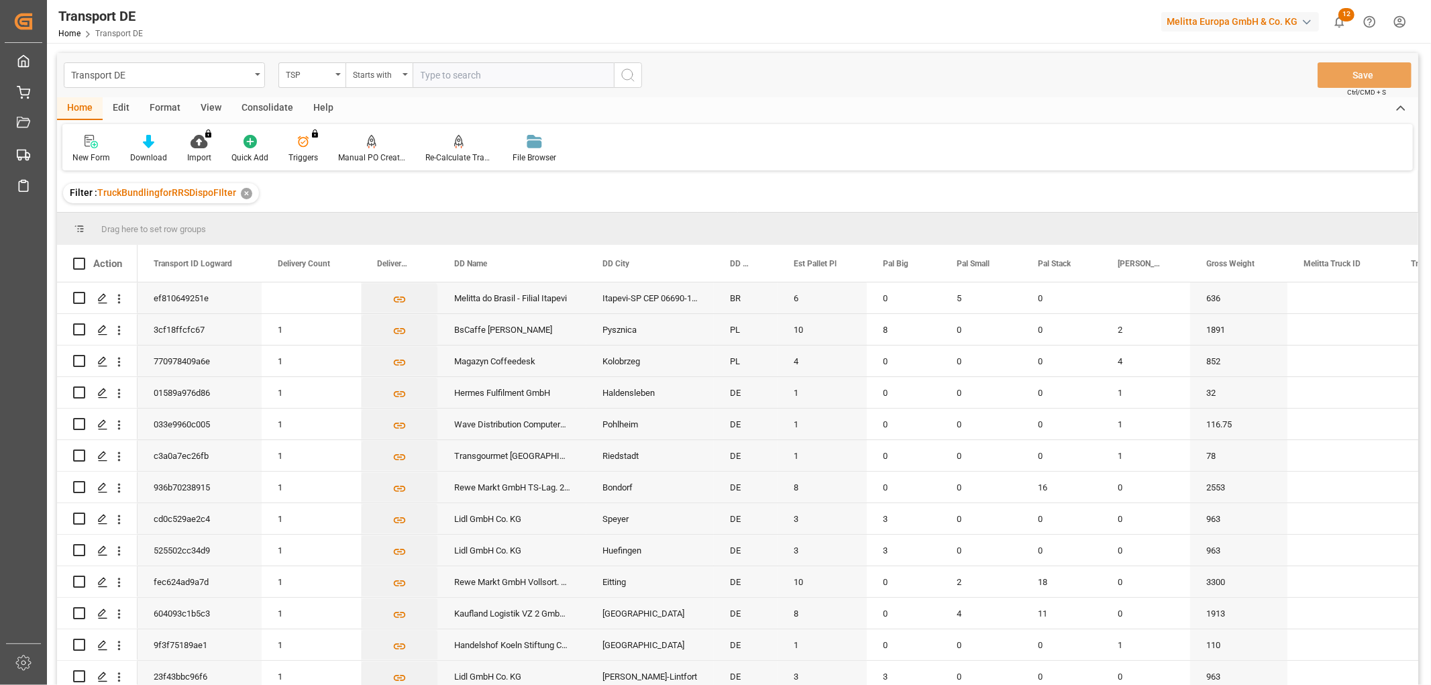
click at [462, 76] on input "text" at bounding box center [513, 74] width 201 height 25
type input "Raben PL"
click at [627, 70] on icon "search button" at bounding box center [628, 75] width 16 height 16
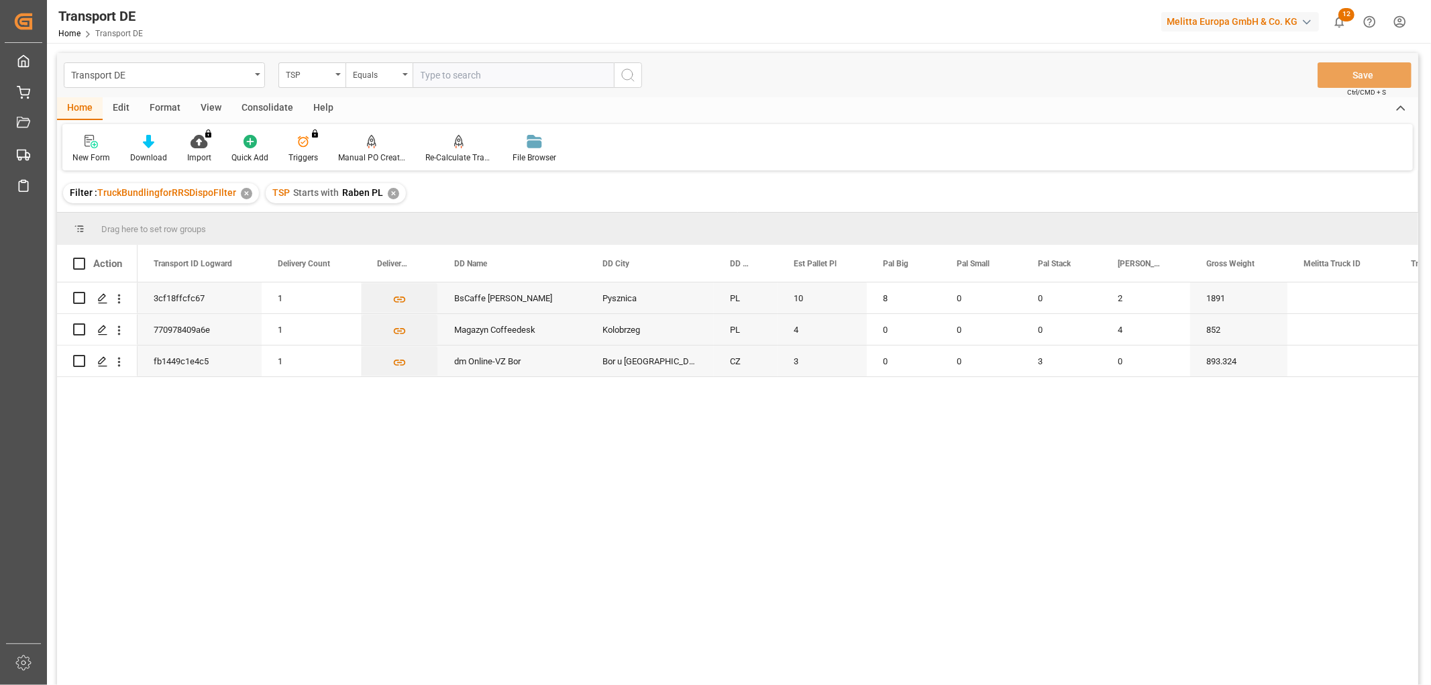
click at [391, 191] on div "✕" at bounding box center [393, 193] width 11 height 11
